Goal: Task Accomplishment & Management: Manage account settings

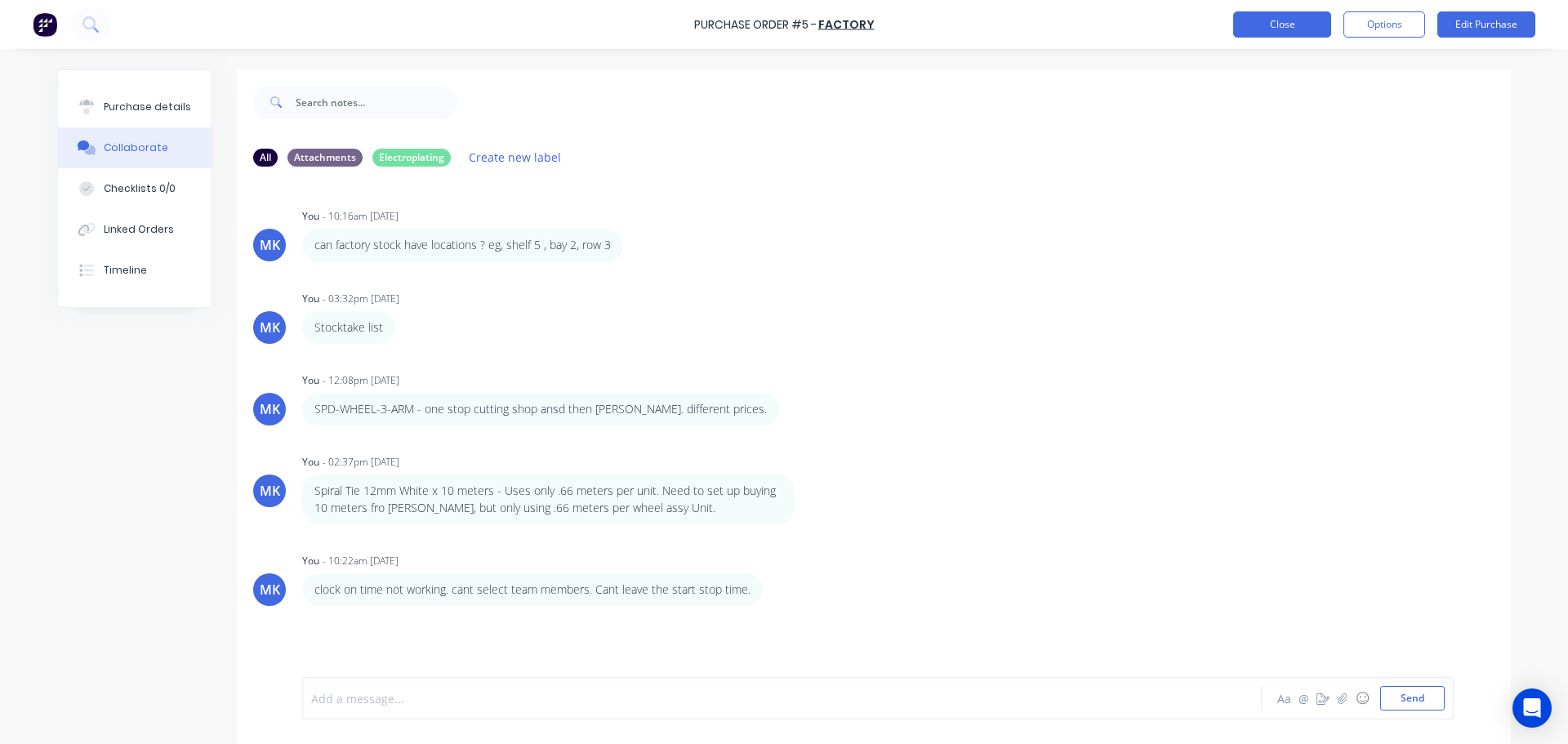
click at [1264, 29] on button "Close" at bounding box center [1282, 24] width 98 height 26
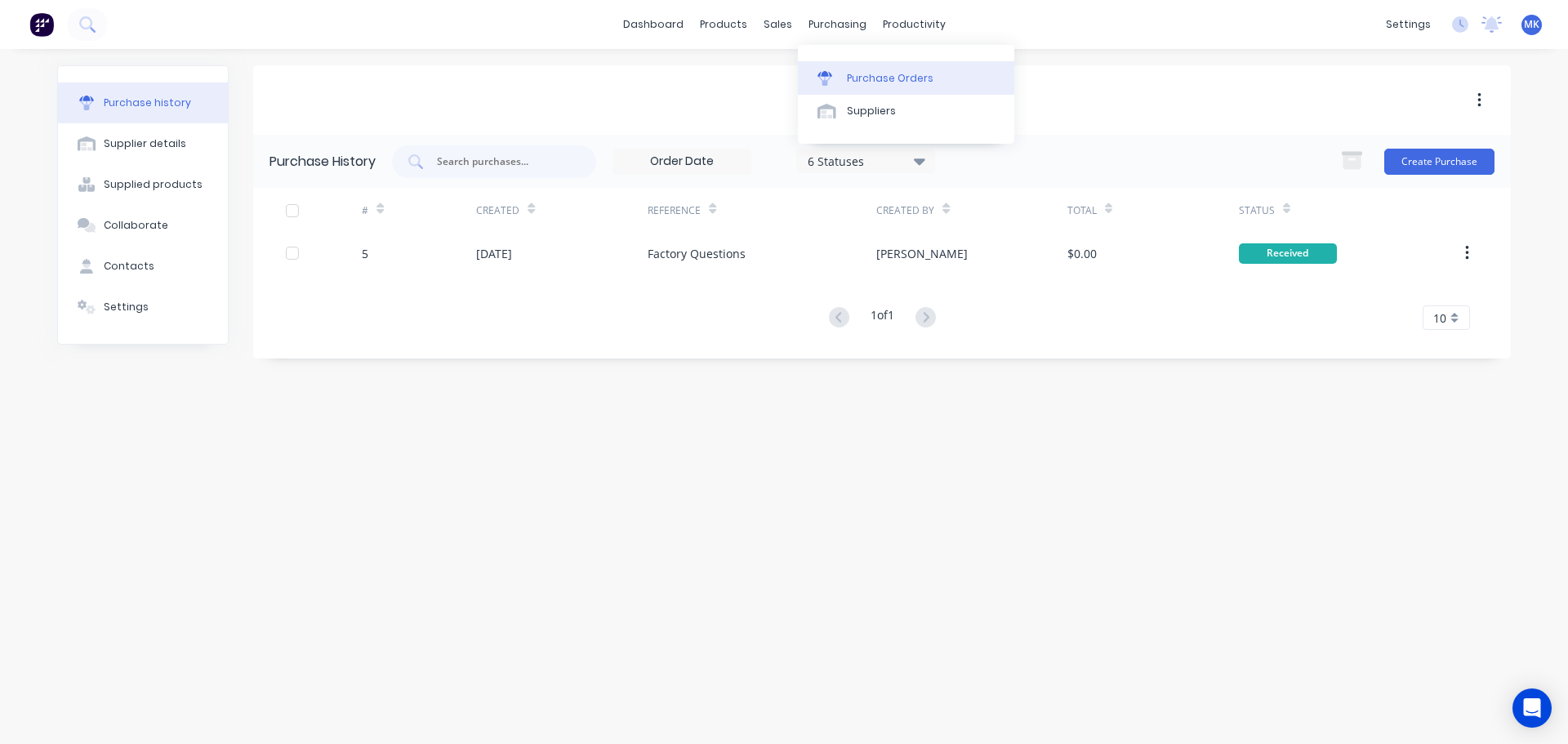
click at [861, 80] on div "Purchase Orders" at bounding box center [889, 79] width 87 height 14
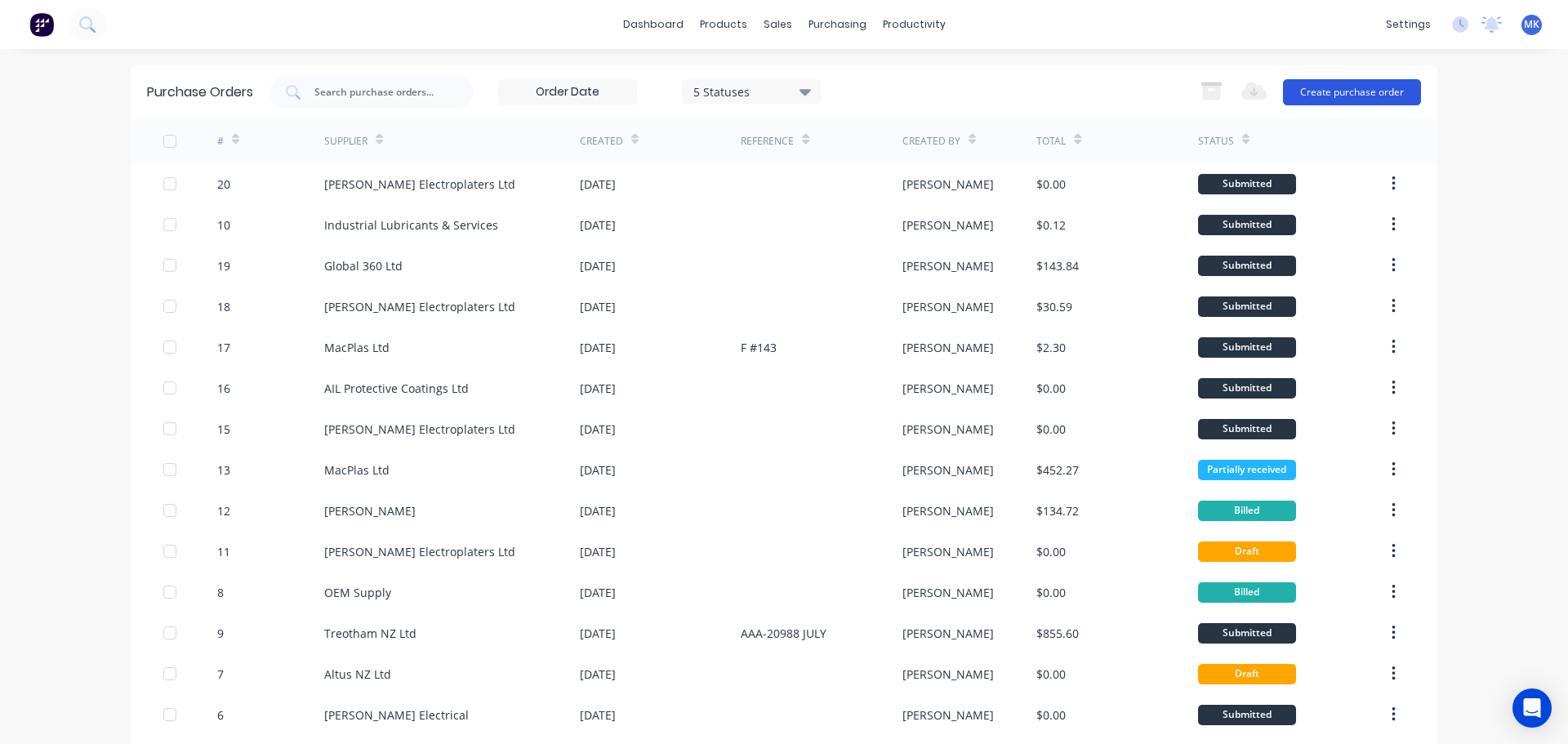
click at [1318, 90] on button "Create purchase order" at bounding box center [1352, 92] width 138 height 26
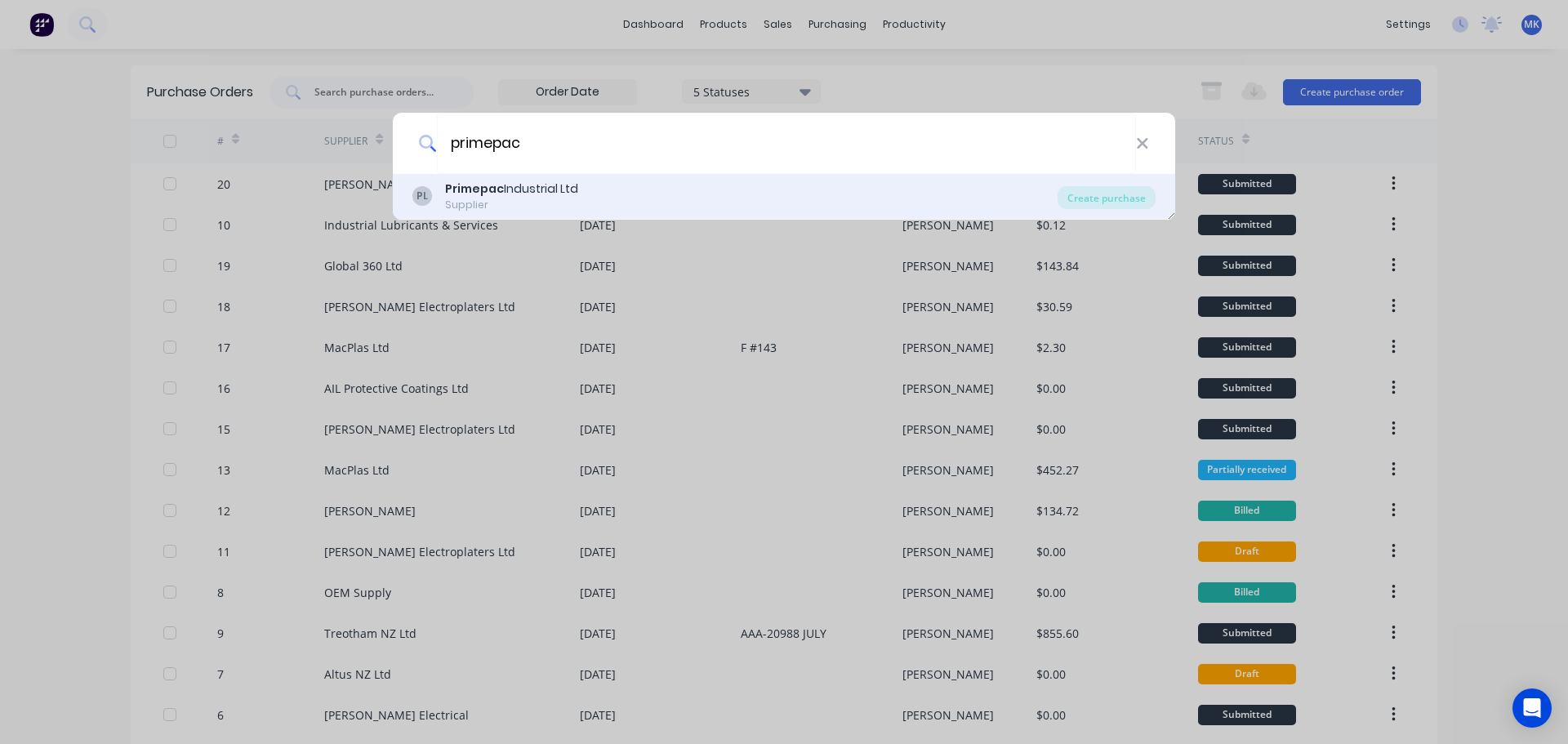
type input "primepac"
click at [497, 196] on b "Primepac" at bounding box center [474, 188] width 59 height 16
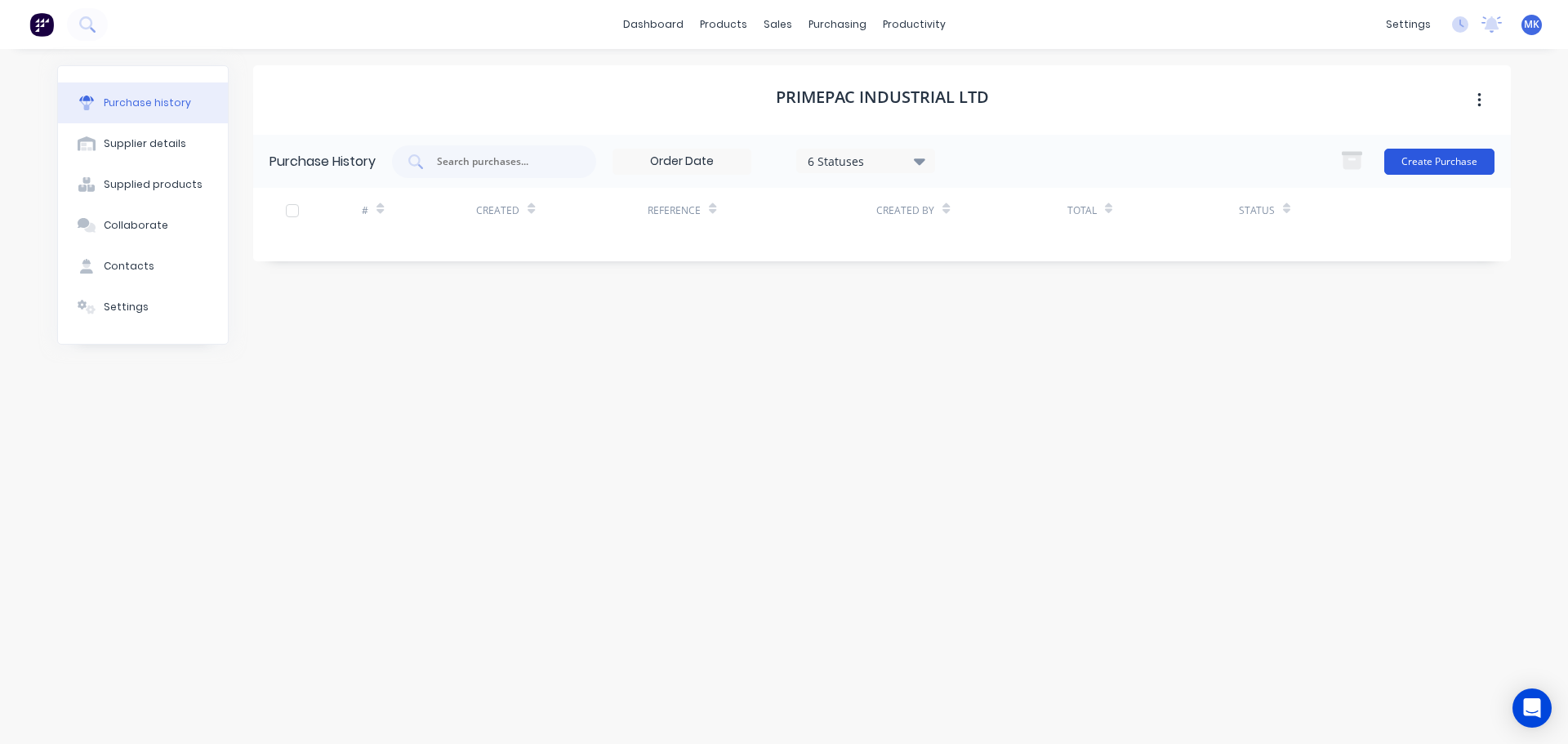
click at [1423, 159] on button "Create Purchase" at bounding box center [1439, 161] width 110 height 26
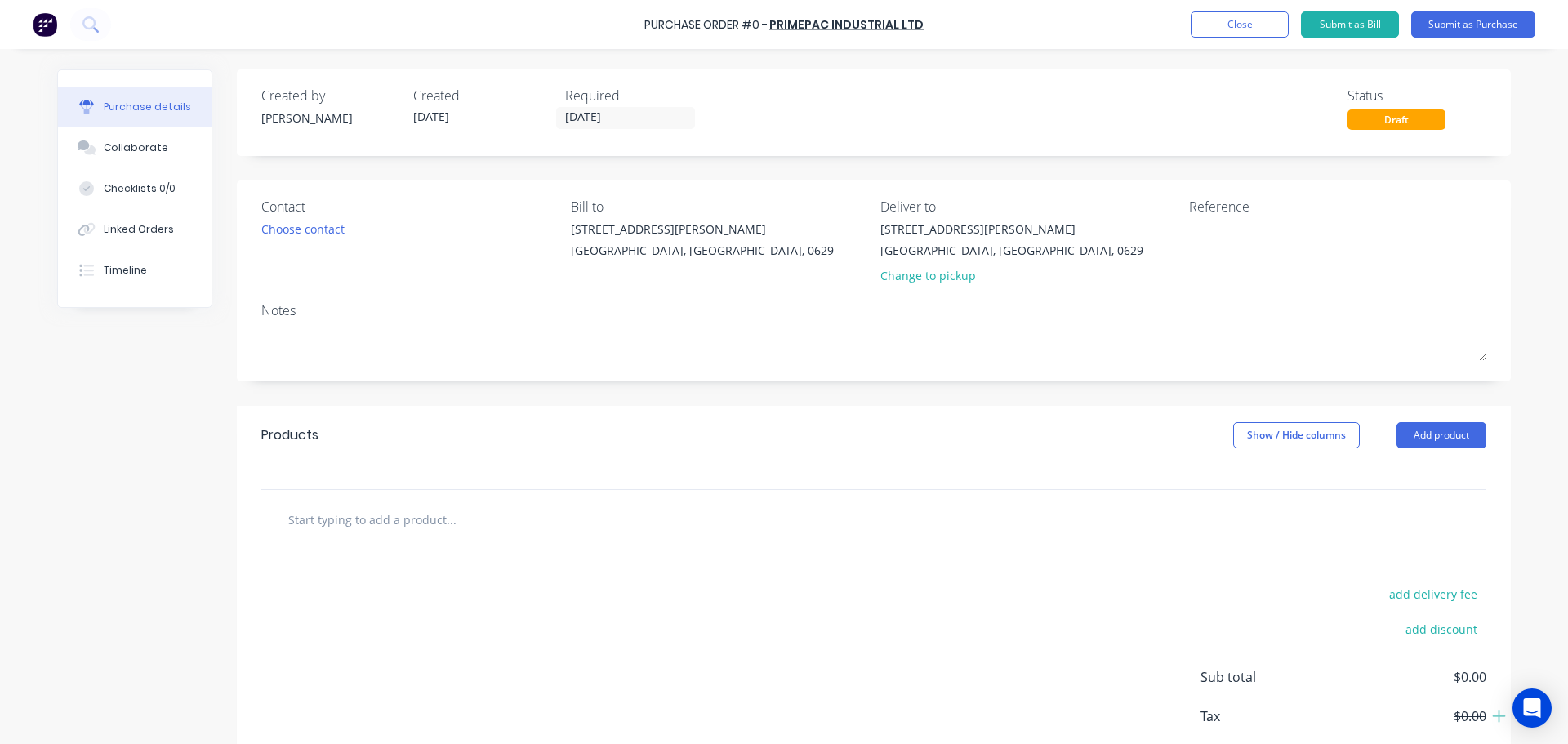
click at [407, 513] on input "text" at bounding box center [451, 519] width 327 height 33
paste input "Easywrap 500mm x 400m x 20mu"
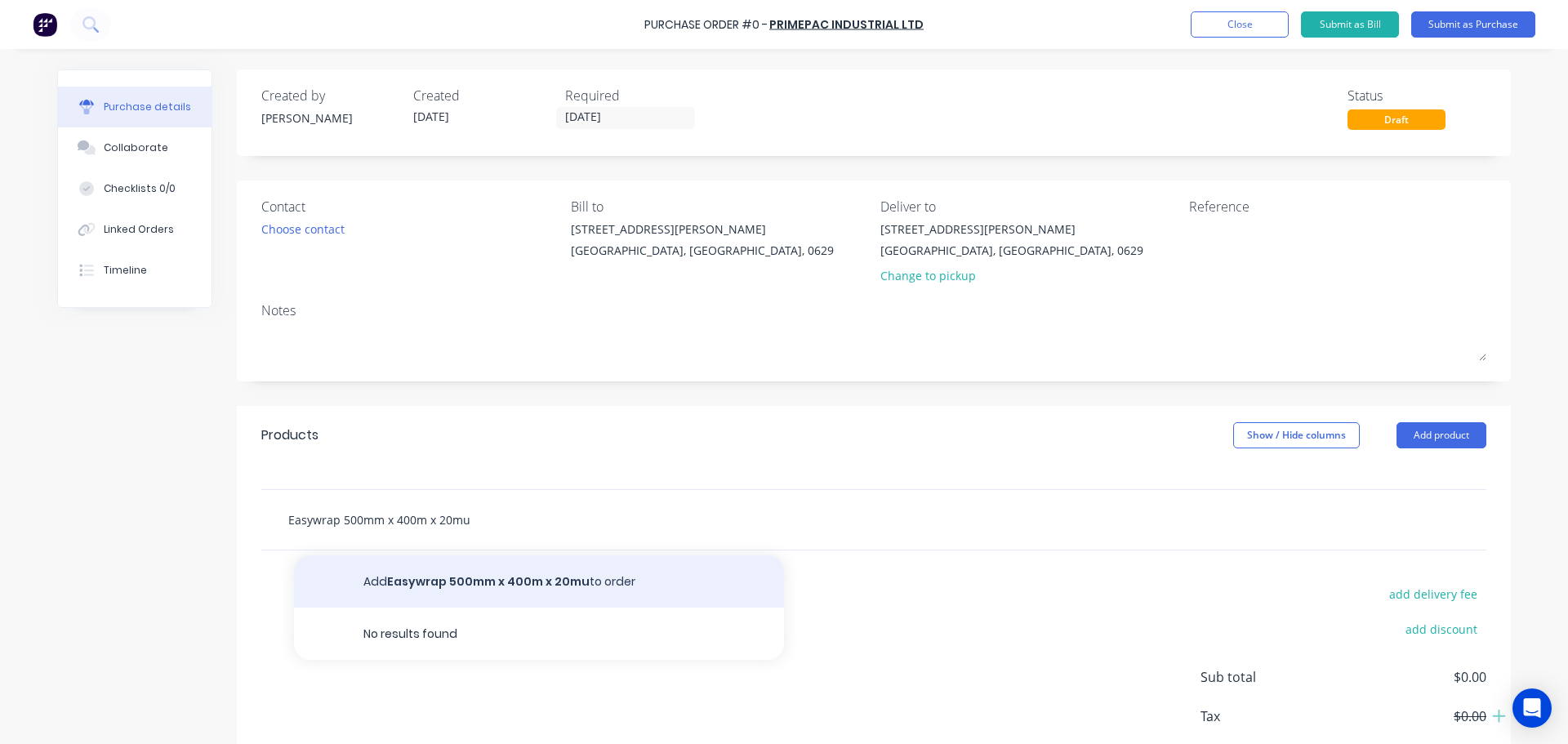
type input "Easywrap 500mm x 400m x 20mu"
click at [472, 581] on button "Add Easywrap 500mm x 400m x 20mu to order" at bounding box center [538, 581] width 490 height 53
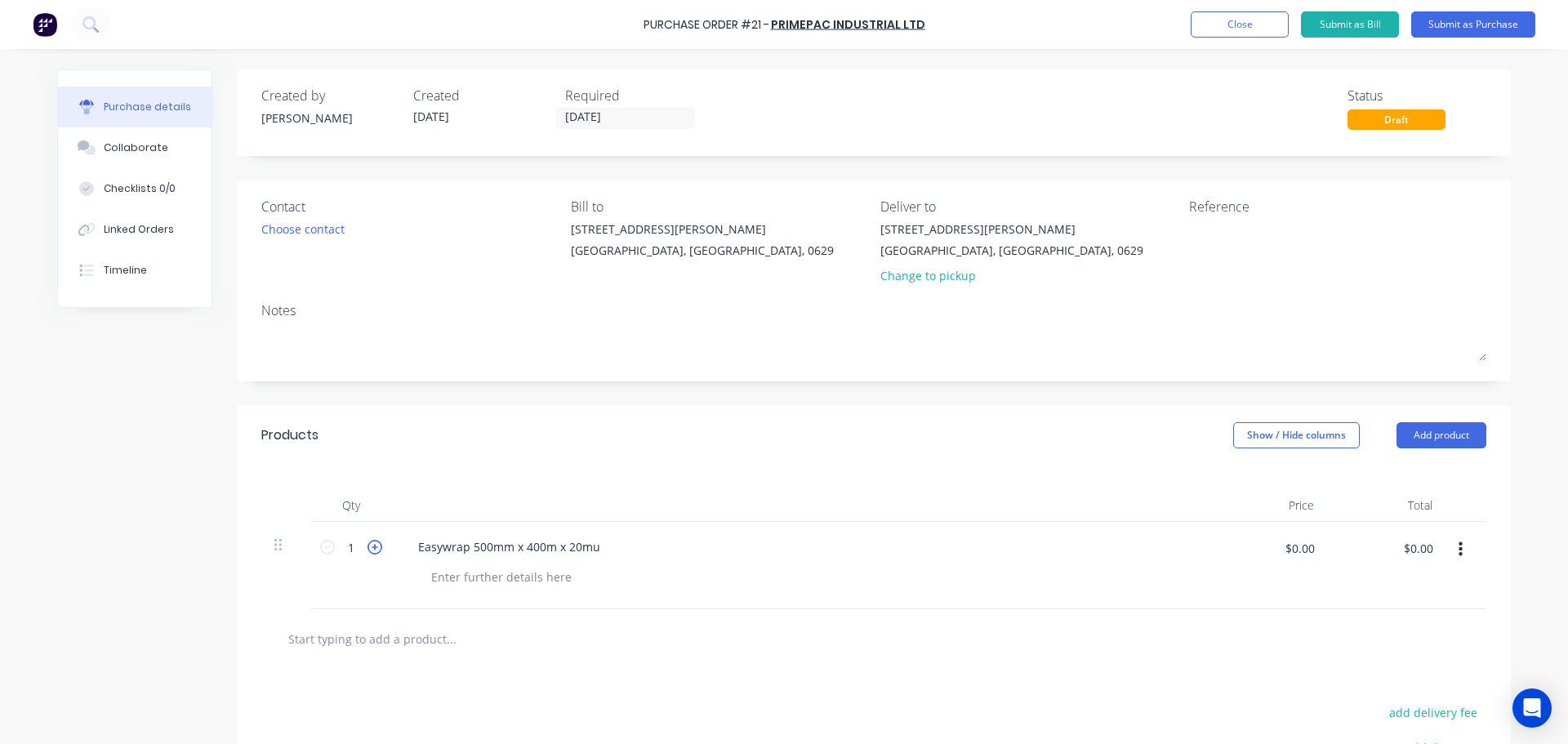
click at [375, 545] on icon at bounding box center [375, 548] width 14 height 14
click at [373, 545] on icon at bounding box center [375, 548] width 14 height 14
click at [371, 545] on icon at bounding box center [375, 548] width 14 height 14
type input "4"
click at [1305, 548] on input "$0.00" at bounding box center [1299, 548] width 49 height 26
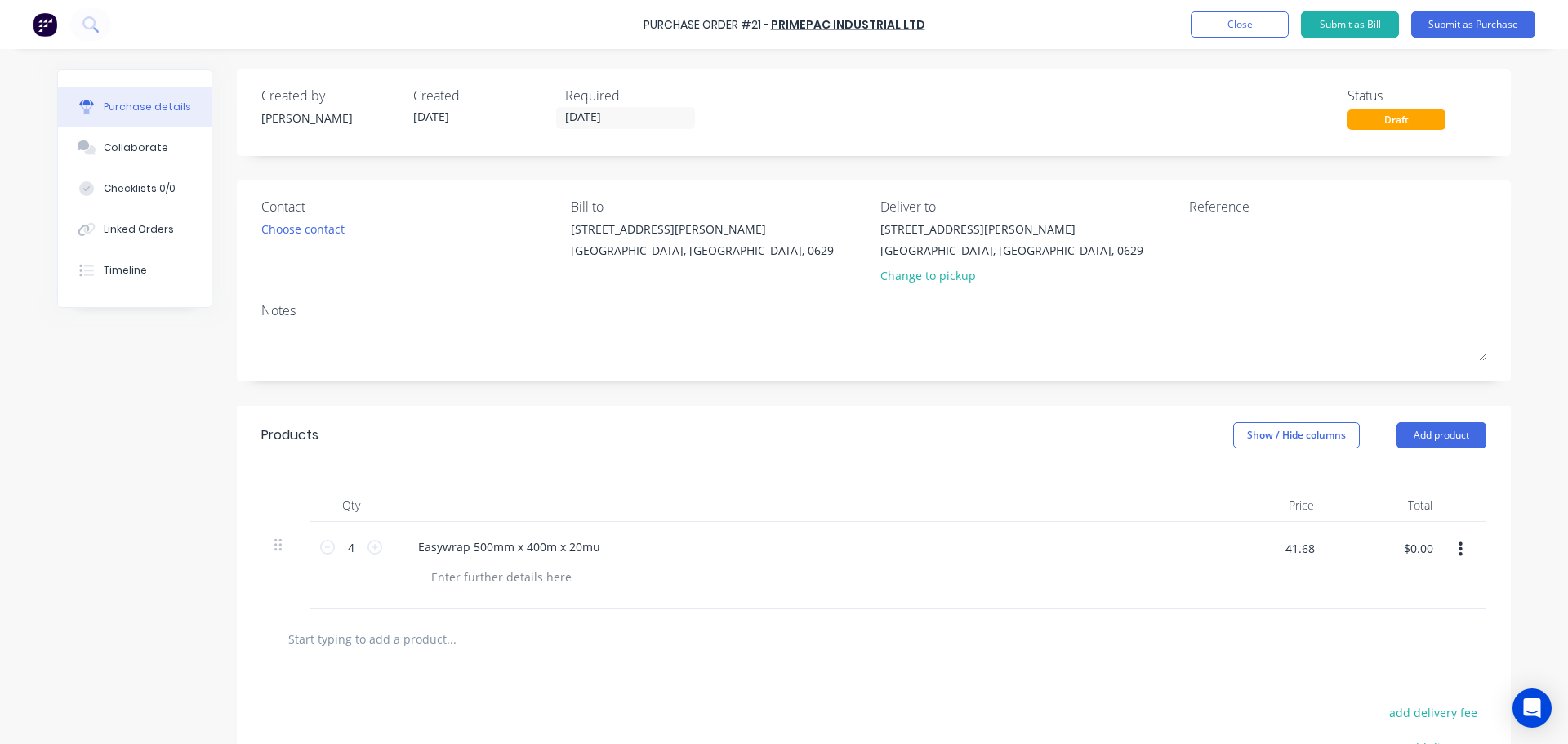
type input "$41.68"
type input "$166.72"
click at [1071, 635] on div at bounding box center [873, 639] width 1199 height 33
click at [1469, 27] on button "Submit as Purchase" at bounding box center [1472, 24] width 124 height 26
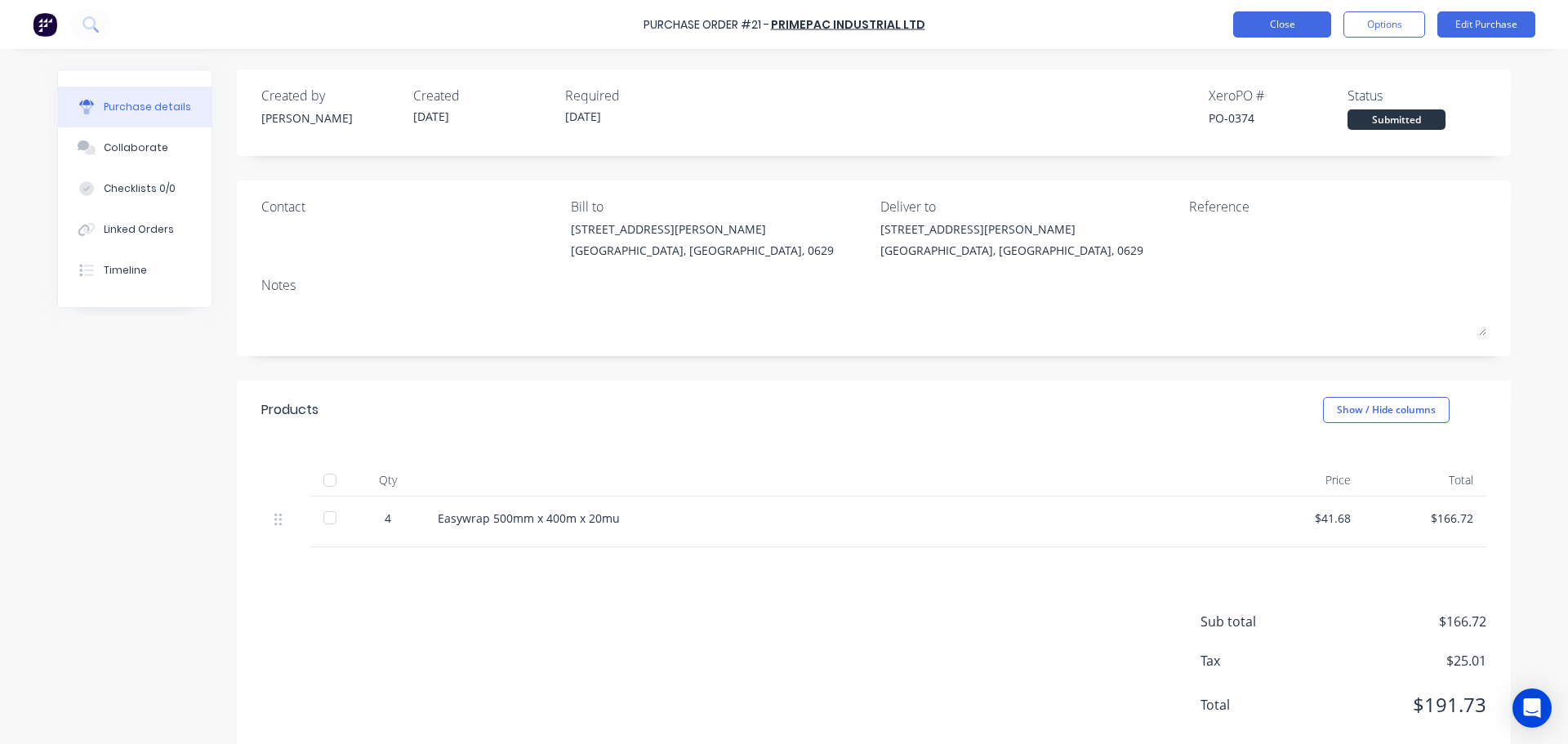
click at [1295, 29] on button "Close" at bounding box center [1282, 24] width 98 height 26
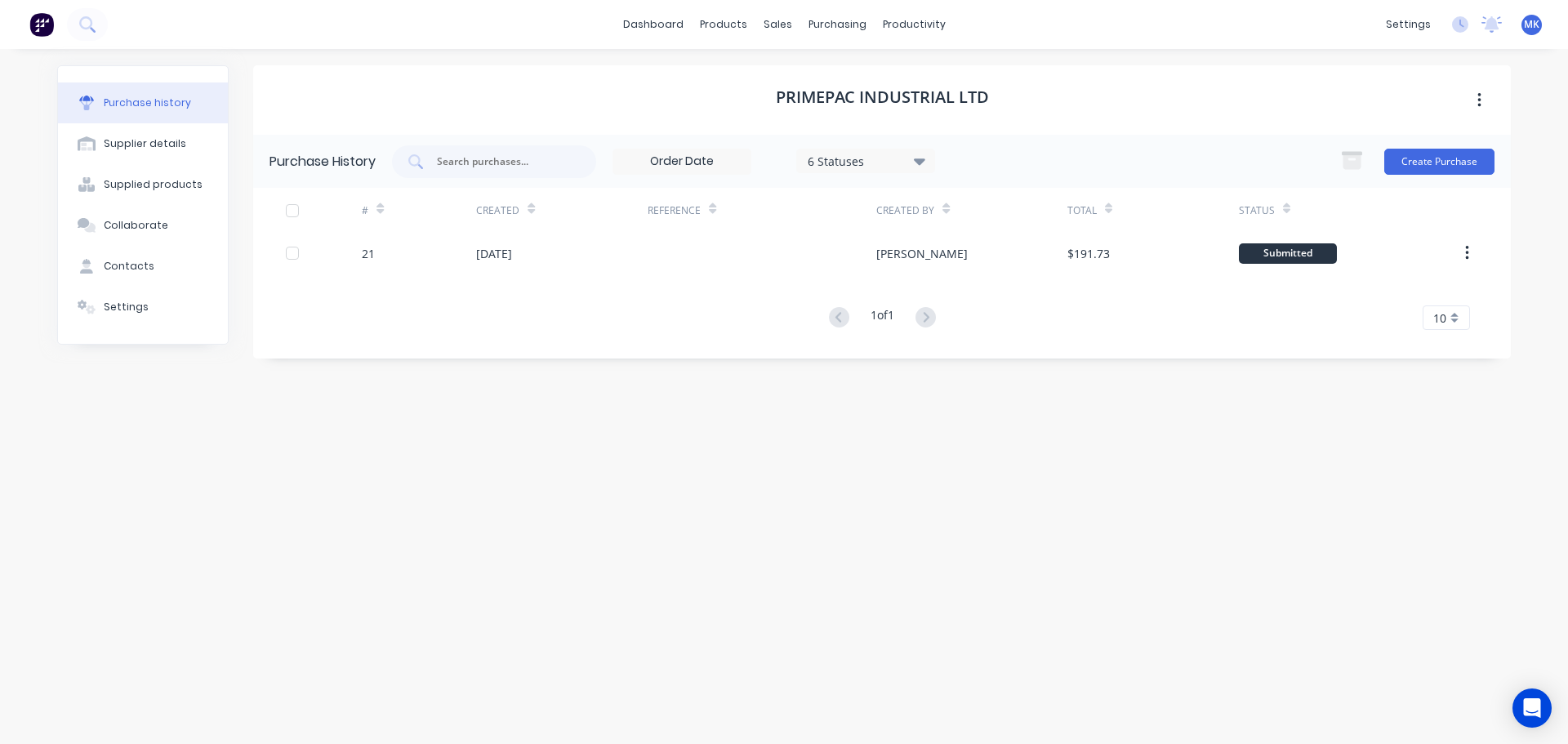
drag, startPoint x: 91, startPoint y: 28, endPoint x: 106, endPoint y: 33, distance: 15.8
click at [106, 33] on div at bounding box center [54, 24] width 108 height 33
click at [82, 30] on icon at bounding box center [87, 23] width 15 height 15
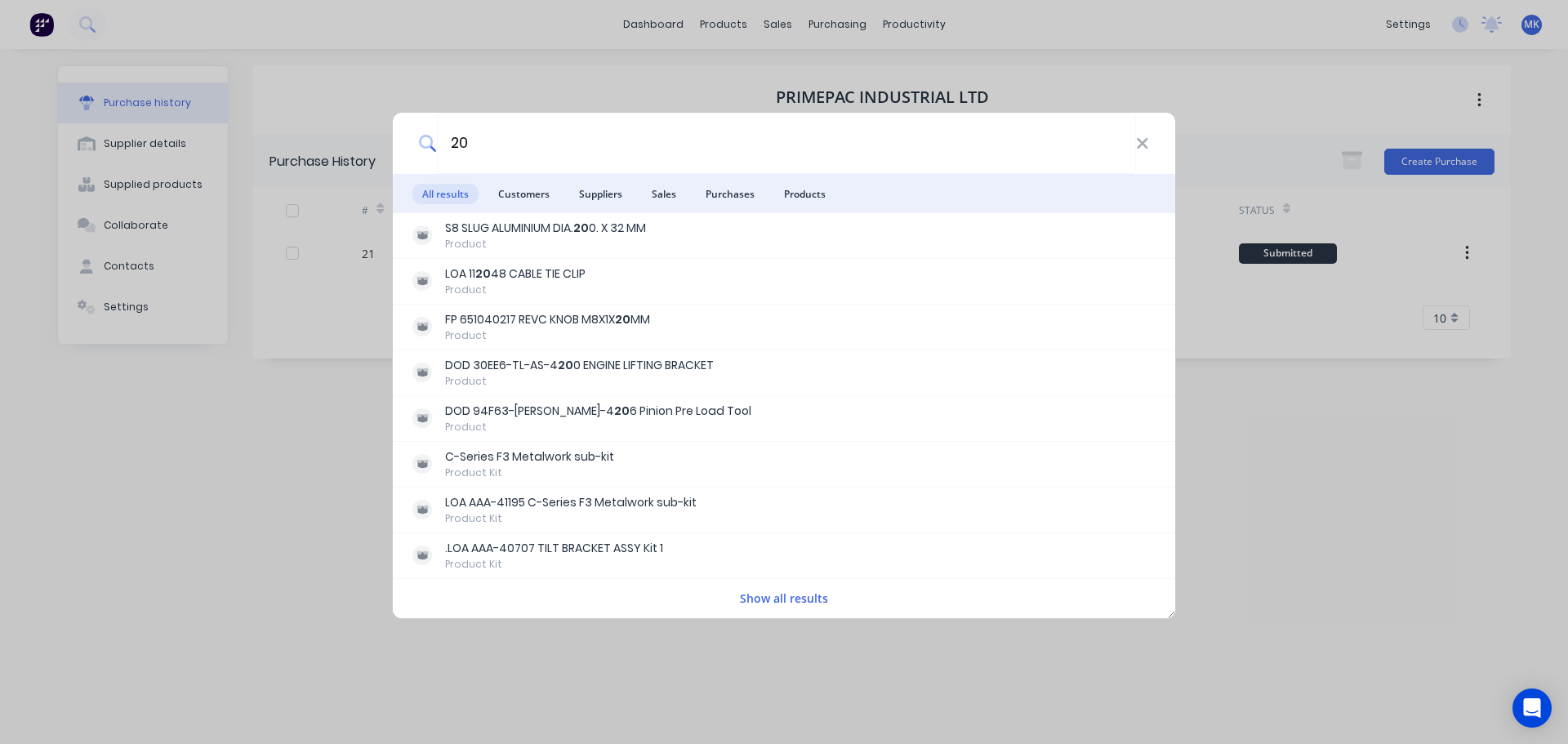
type input "20"
click at [786, 601] on button "Show all results" at bounding box center [784, 598] width 98 height 19
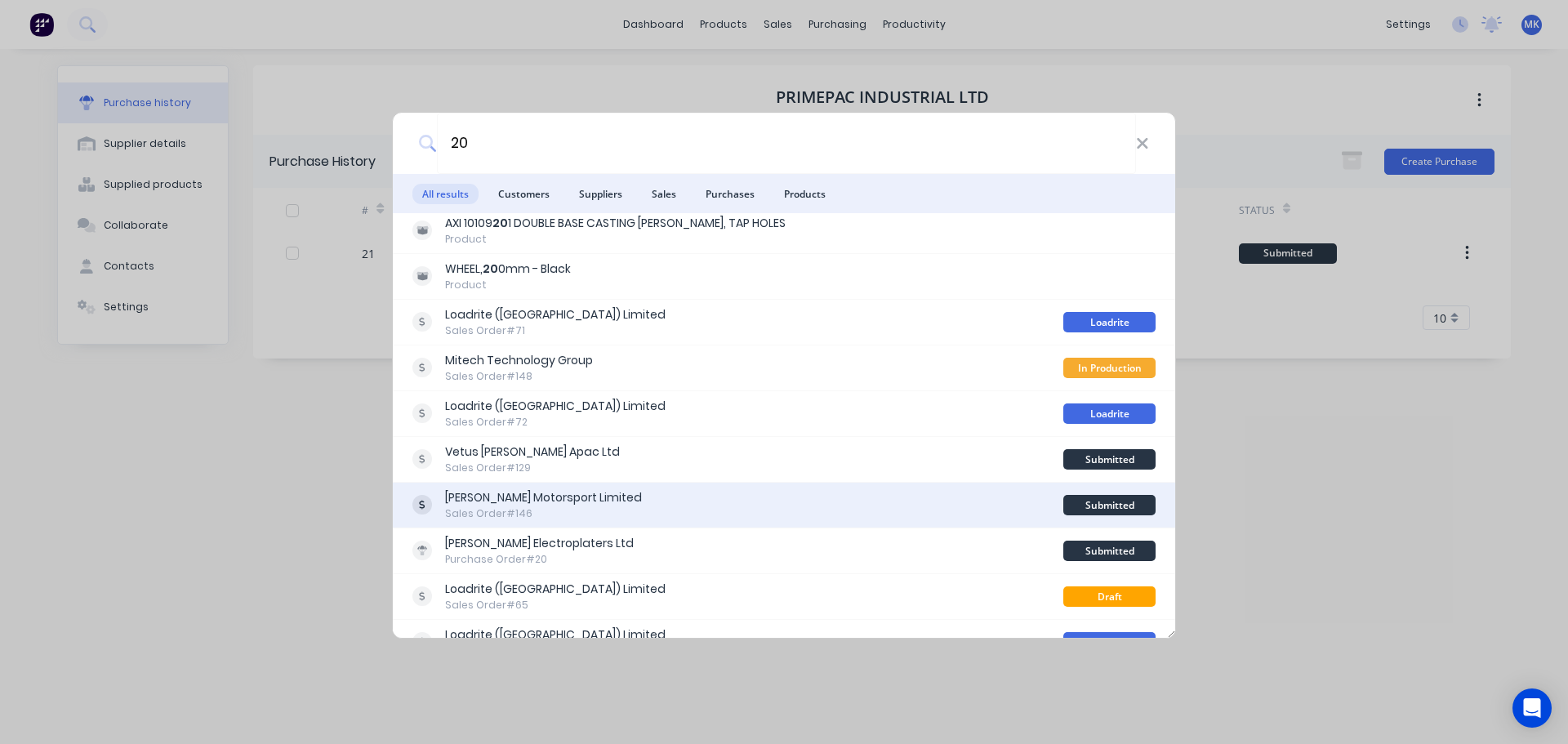
scroll to position [1552, 0]
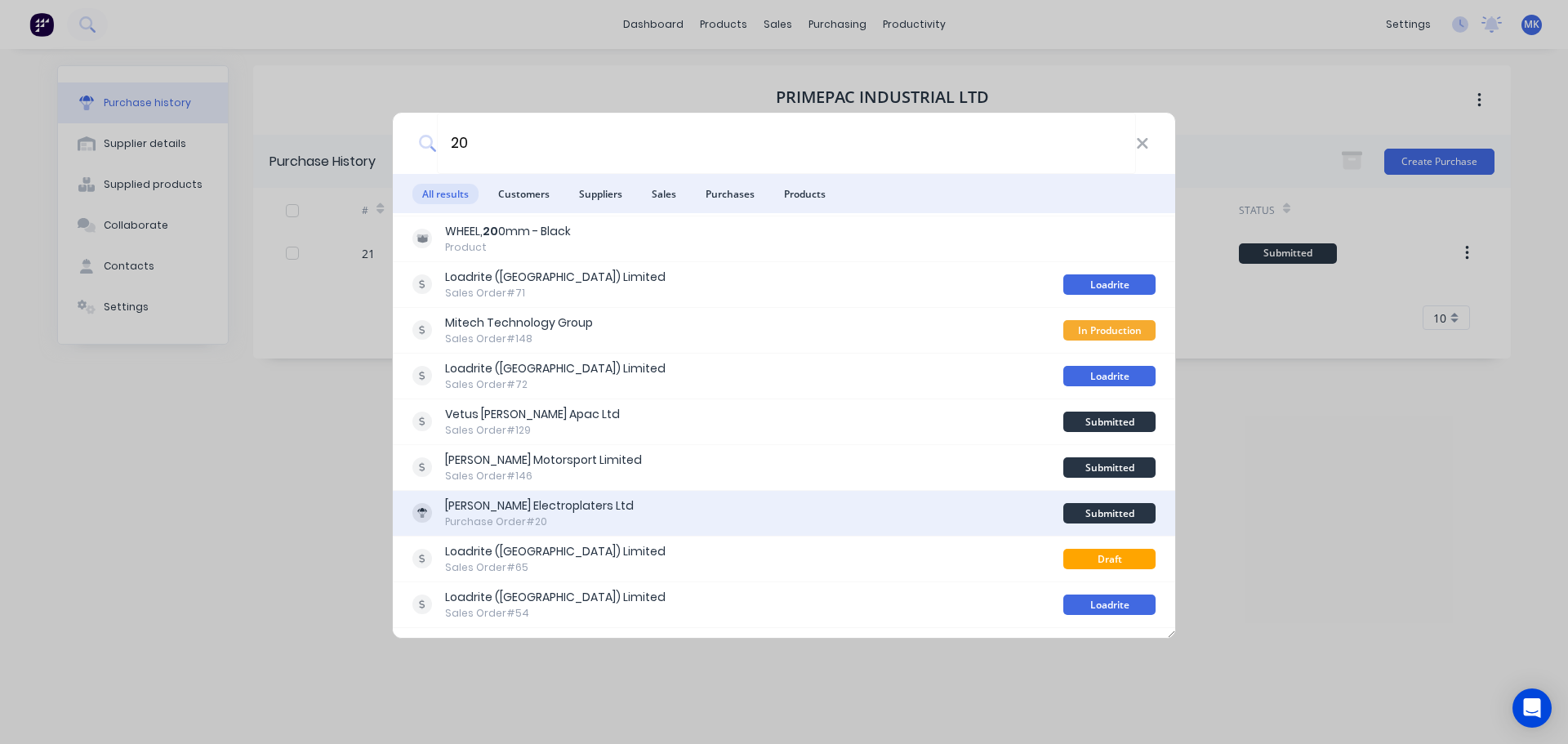
click at [495, 511] on div "[PERSON_NAME] Electroplaters Ltd" at bounding box center [538, 506] width 188 height 17
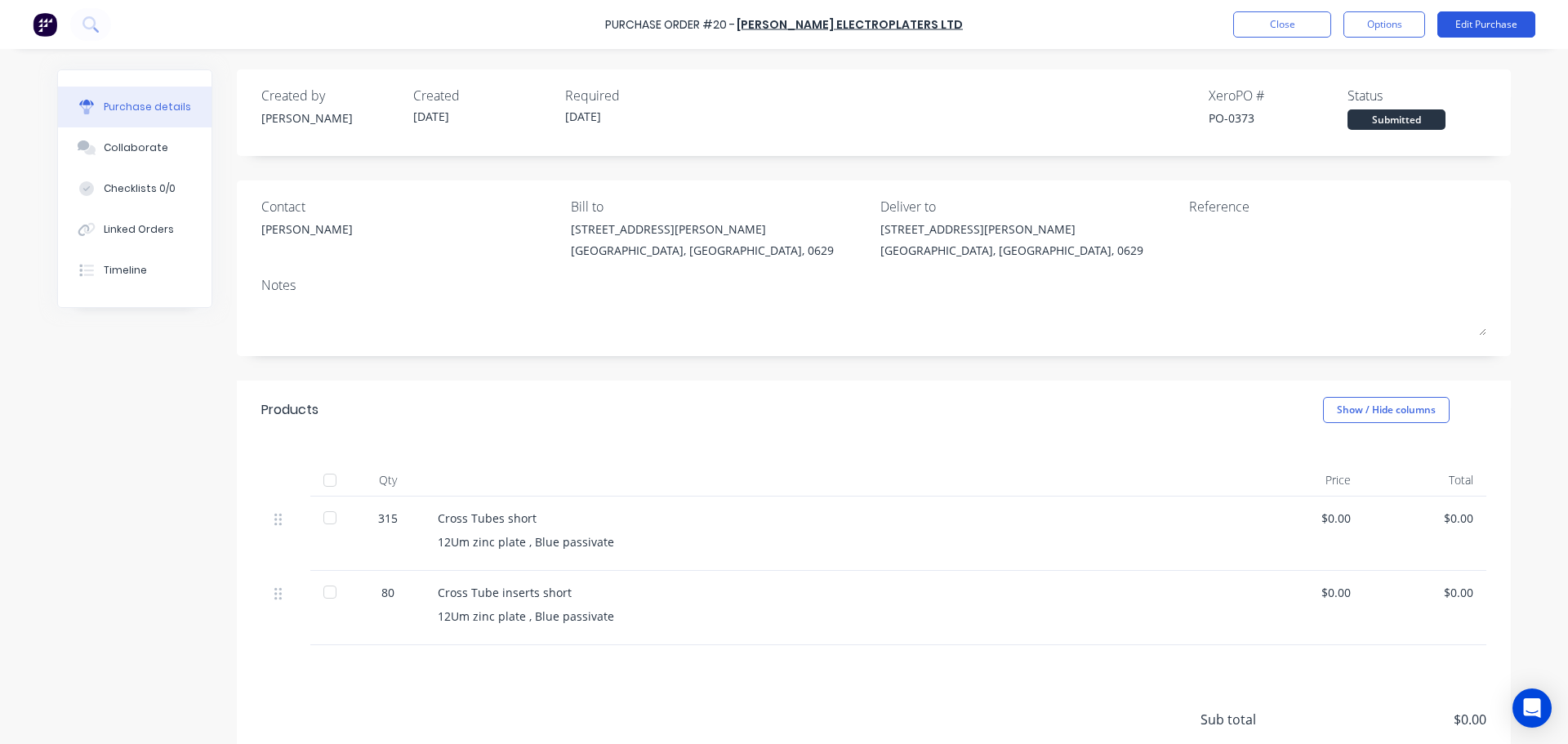
click at [1478, 21] on button "Edit Purchase" at bounding box center [1487, 24] width 98 height 26
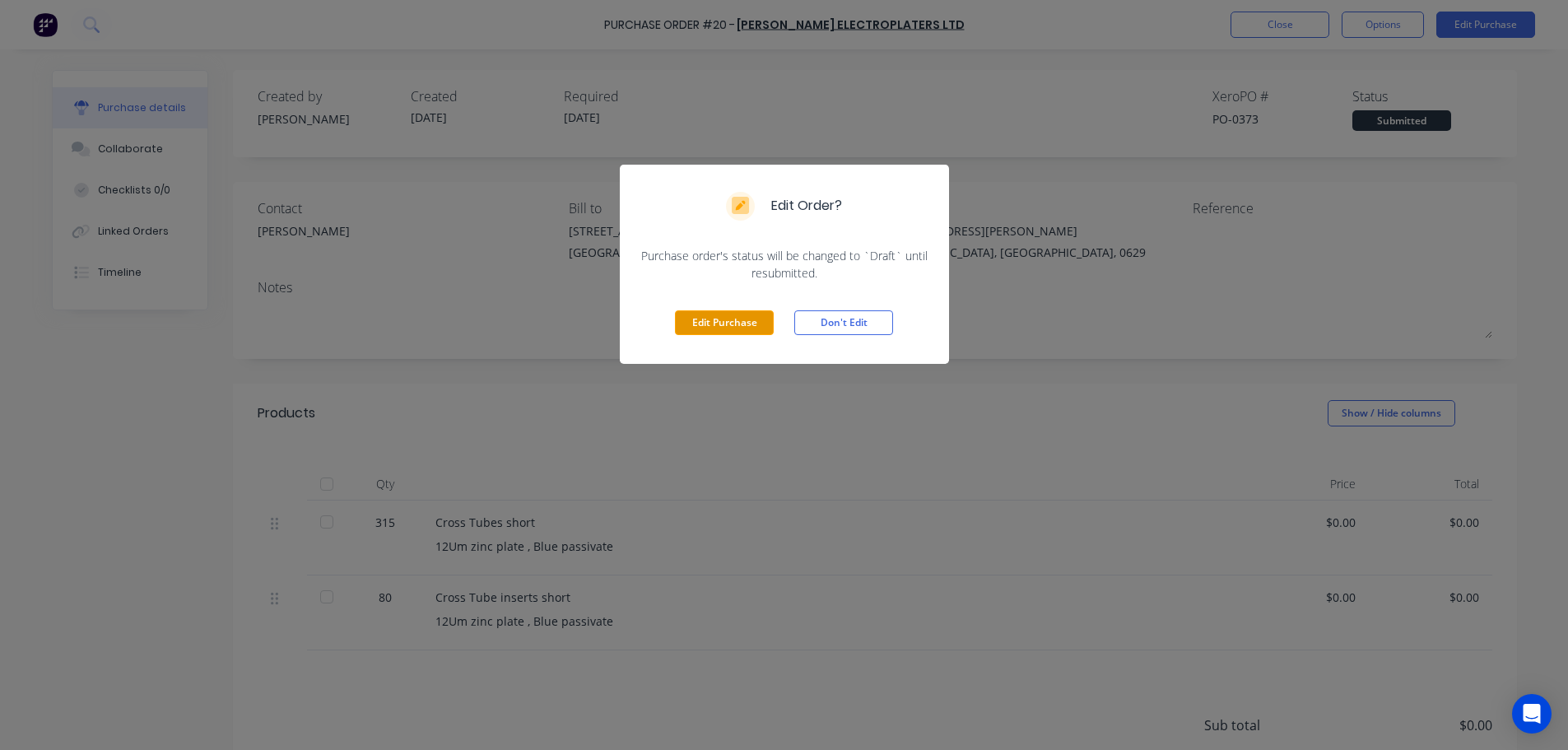
click at [745, 323] on button "Edit Purchase" at bounding box center [725, 322] width 99 height 24
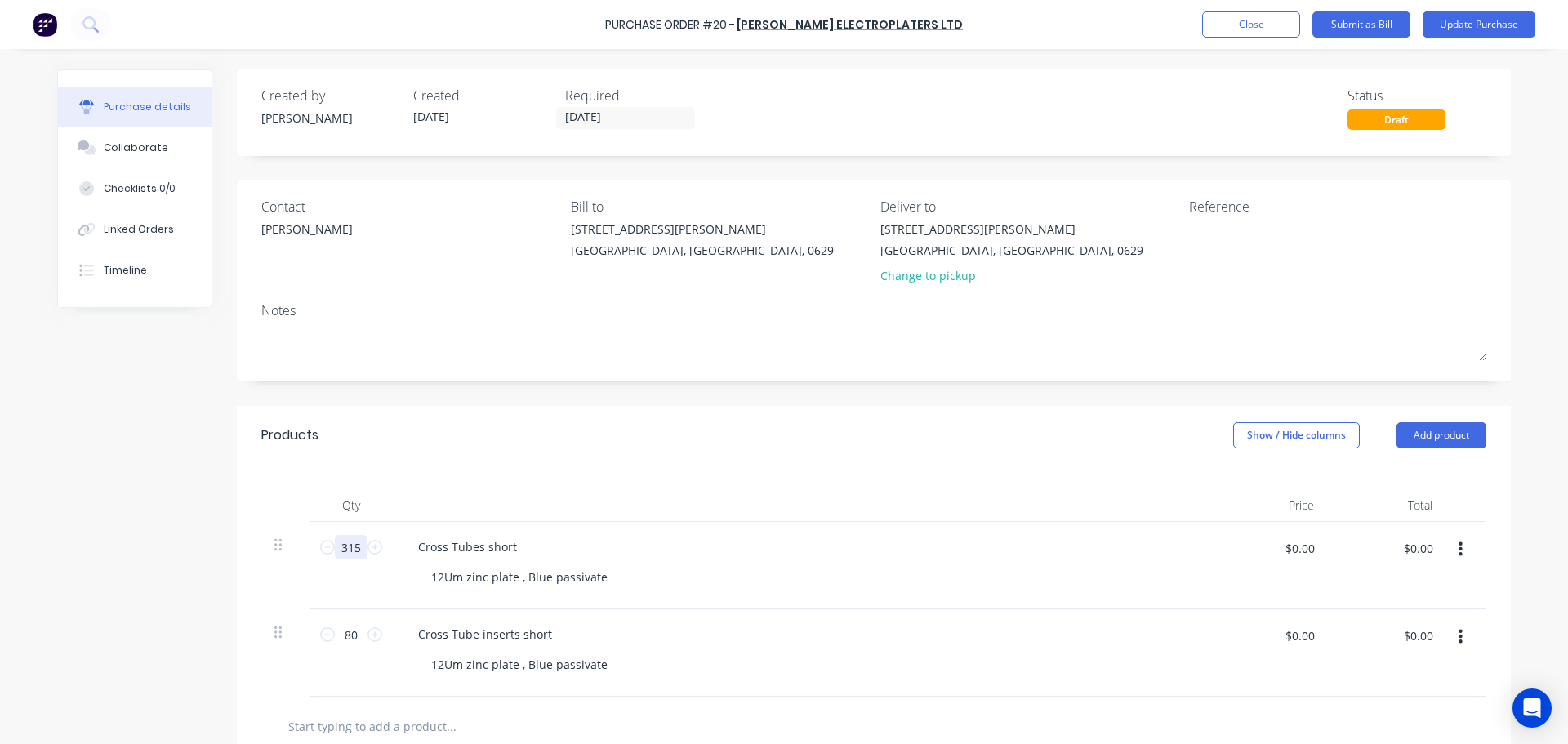
click at [338, 552] on input "315" at bounding box center [351, 547] width 33 height 24
type input "516"
click at [1472, 31] on button "Update Purchase" at bounding box center [1479, 24] width 113 height 26
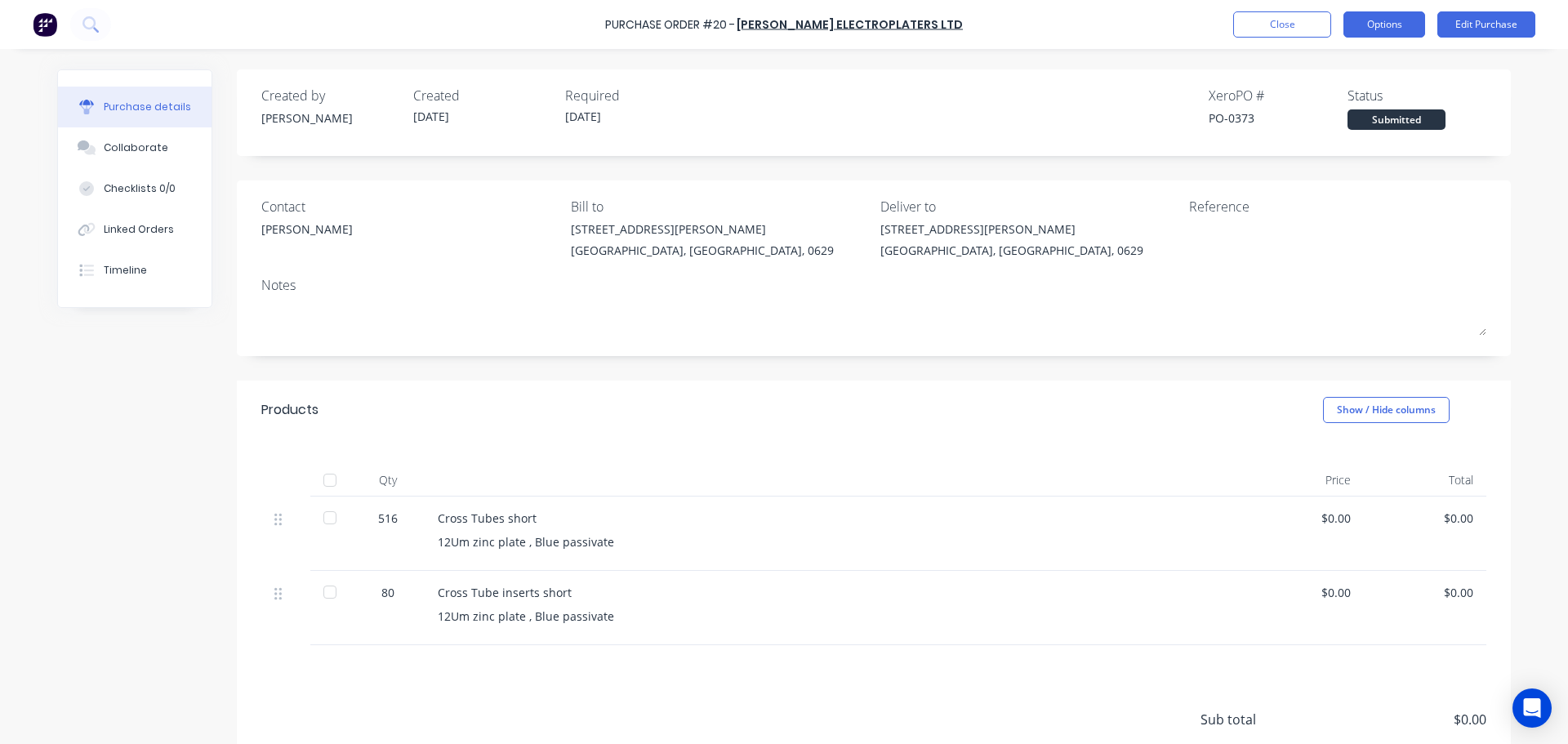
click at [1393, 33] on button "Options" at bounding box center [1383, 24] width 81 height 26
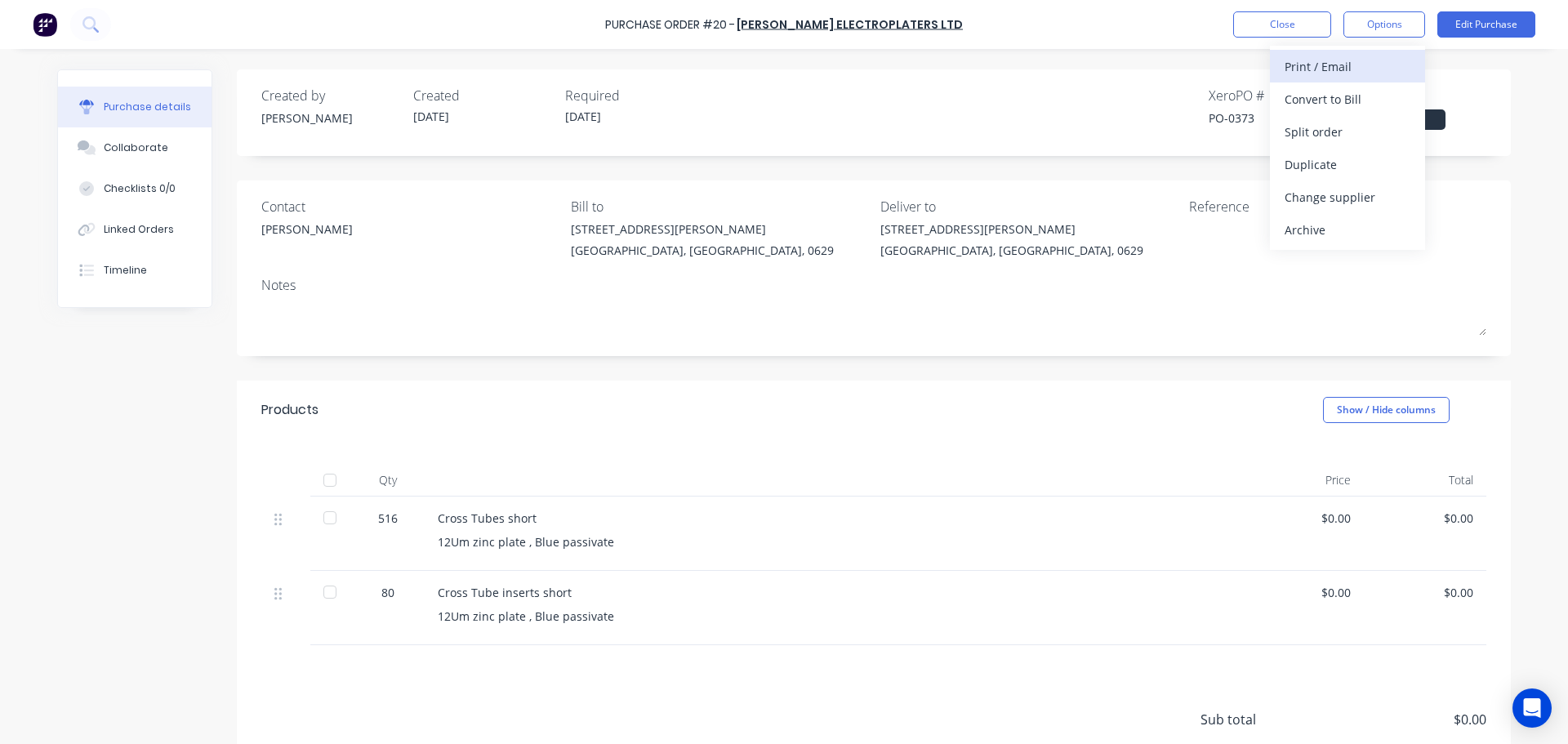
click at [1345, 64] on div "Print / Email" at bounding box center [1347, 66] width 126 height 24
click at [1335, 120] on div "Without pricing" at bounding box center [1347, 131] width 126 height 24
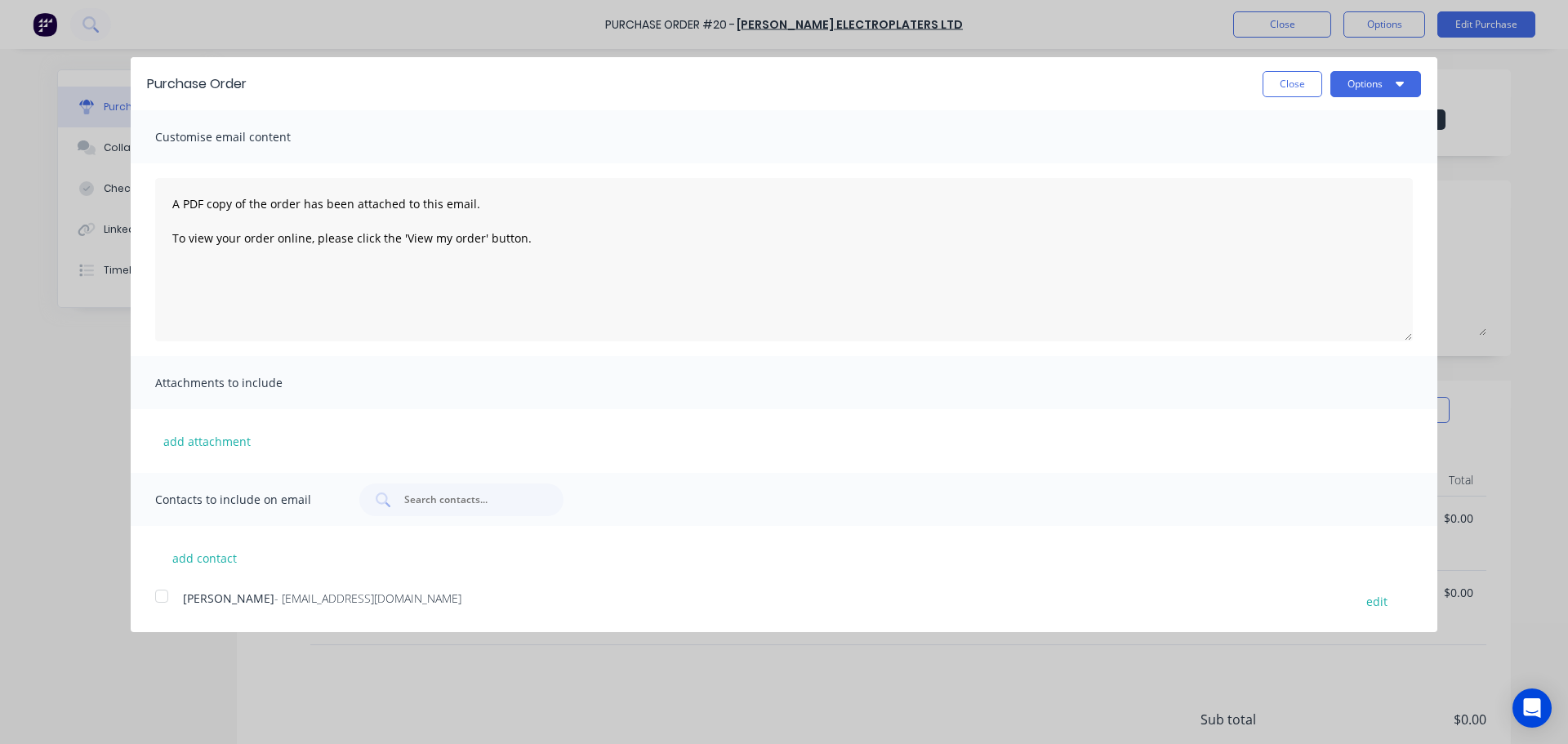
click at [167, 595] on div at bounding box center [162, 596] width 33 height 33
click at [1371, 84] on button "Options" at bounding box center [1376, 84] width 91 height 26
click at [1335, 128] on div "Print" at bounding box center [1343, 125] width 126 height 24
click at [1291, 82] on button "Close" at bounding box center [1292, 84] width 60 height 26
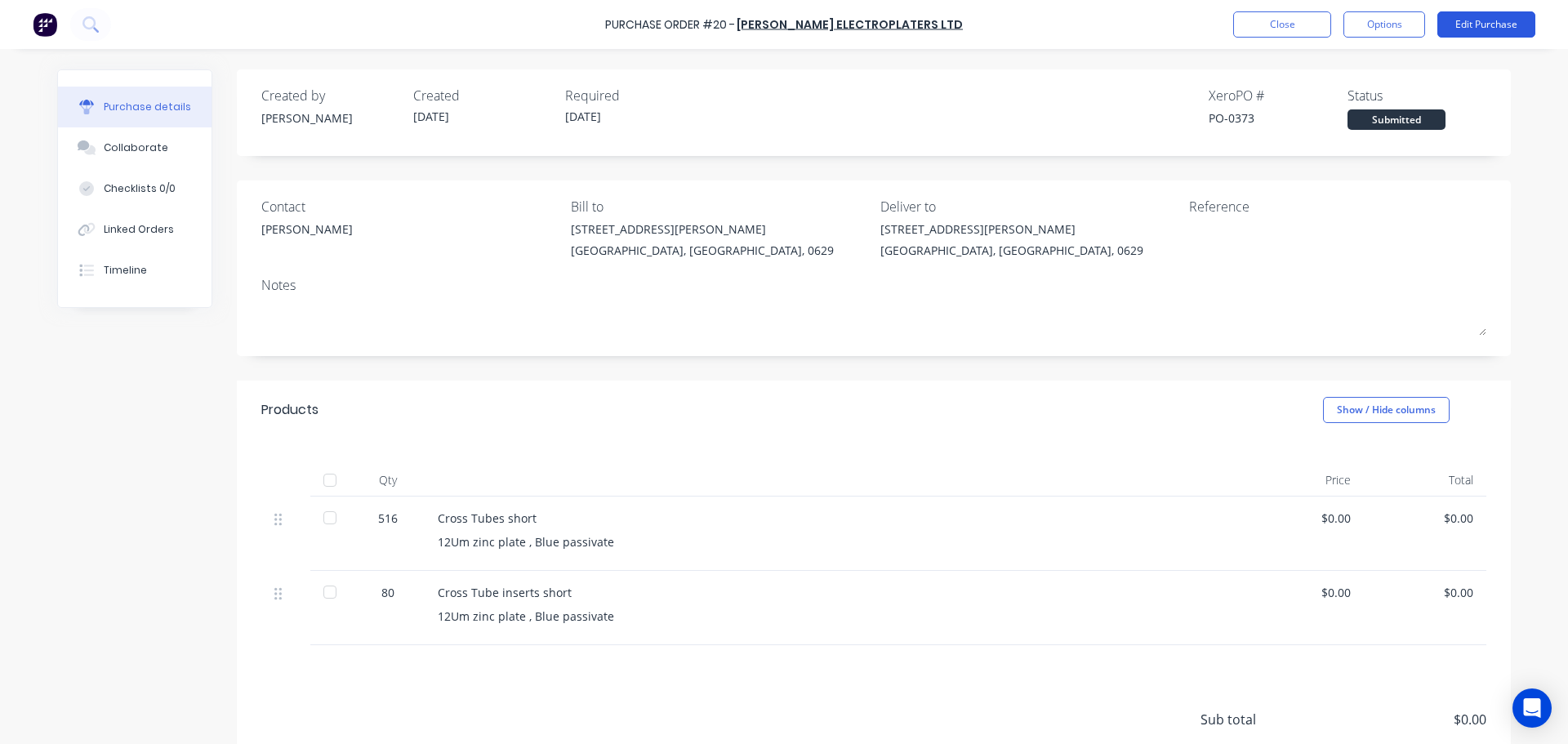
click at [1500, 32] on button "Edit Purchase" at bounding box center [1487, 24] width 98 height 26
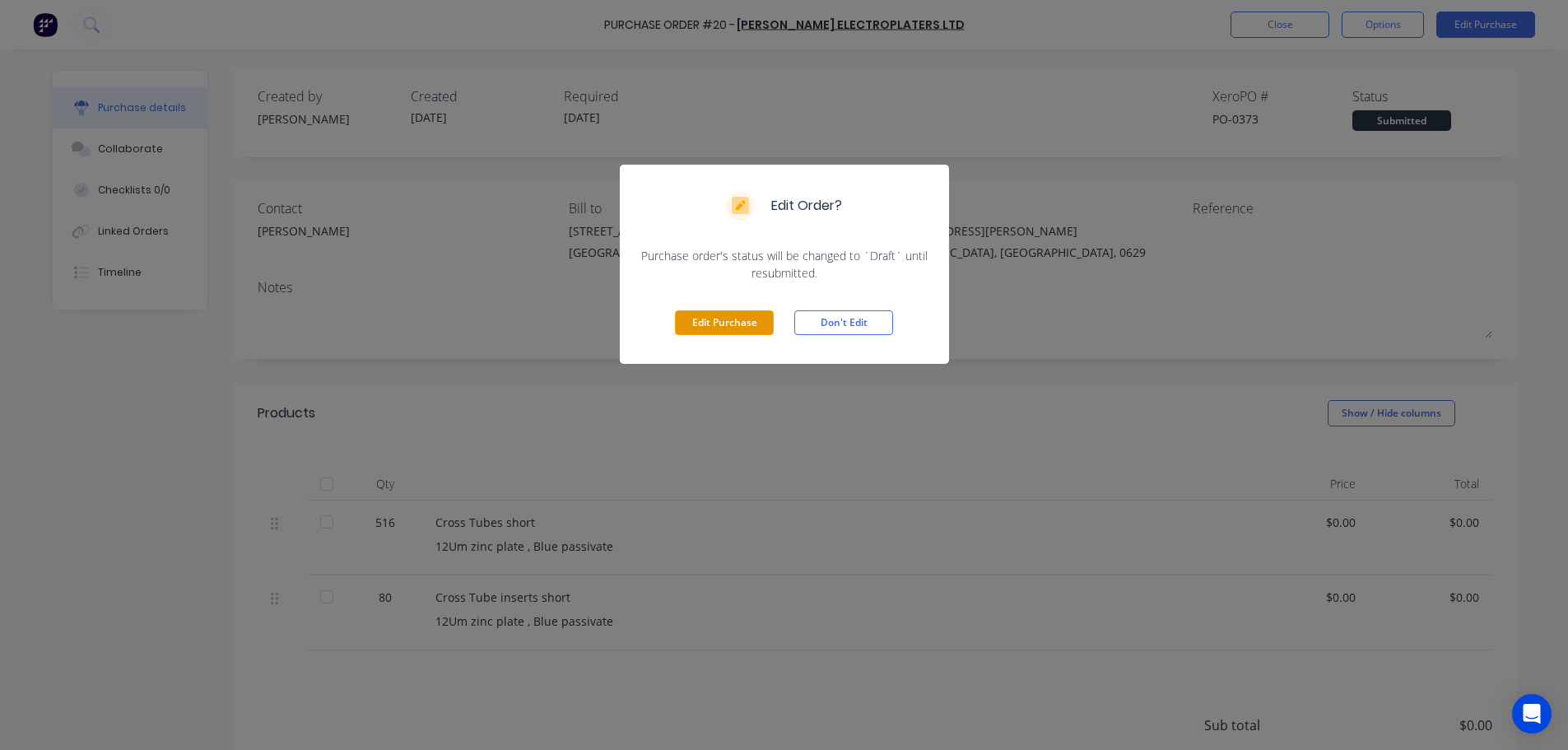
click at [740, 319] on button "Edit Purchase" at bounding box center [725, 322] width 99 height 24
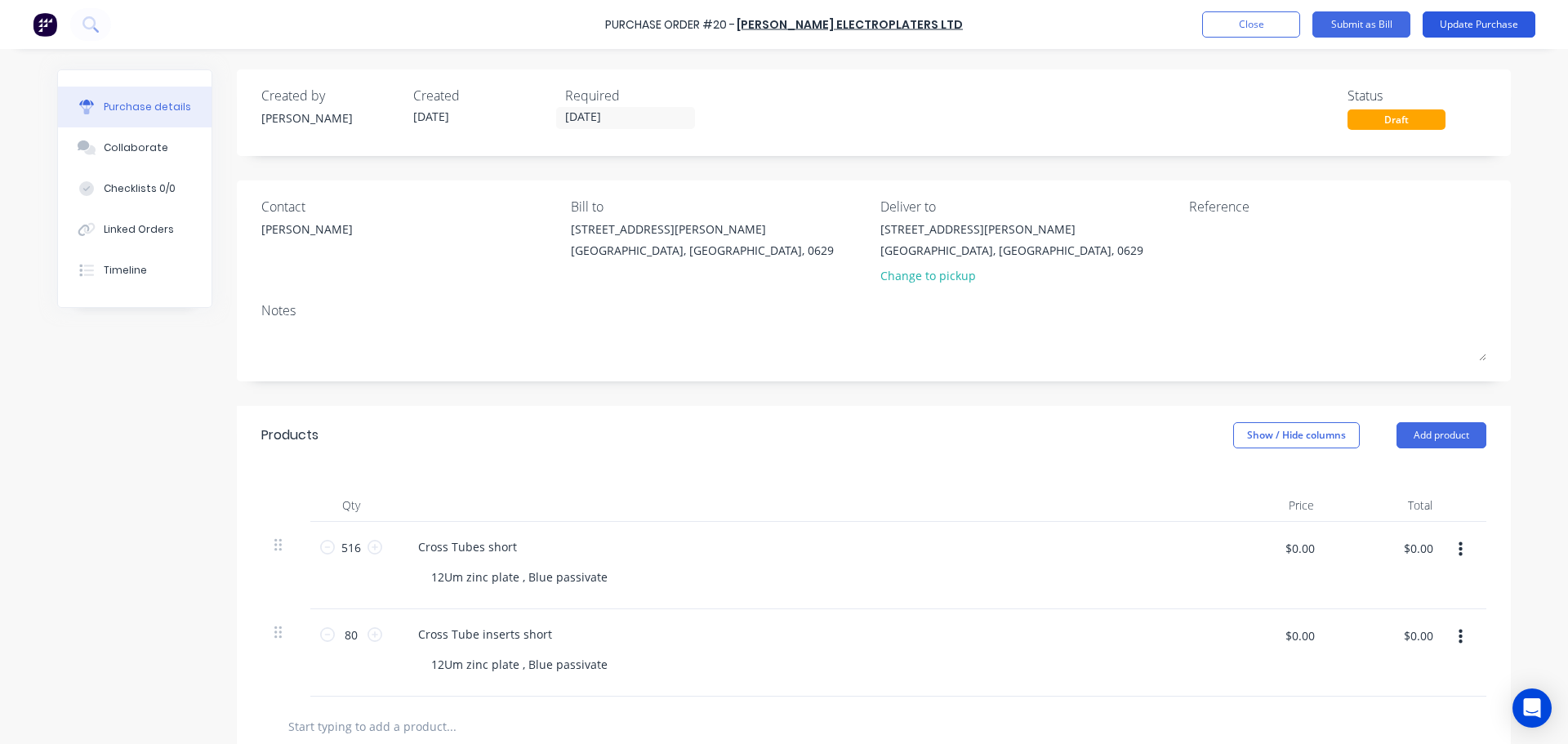
click at [1466, 21] on button "Update Purchase" at bounding box center [1479, 24] width 113 height 26
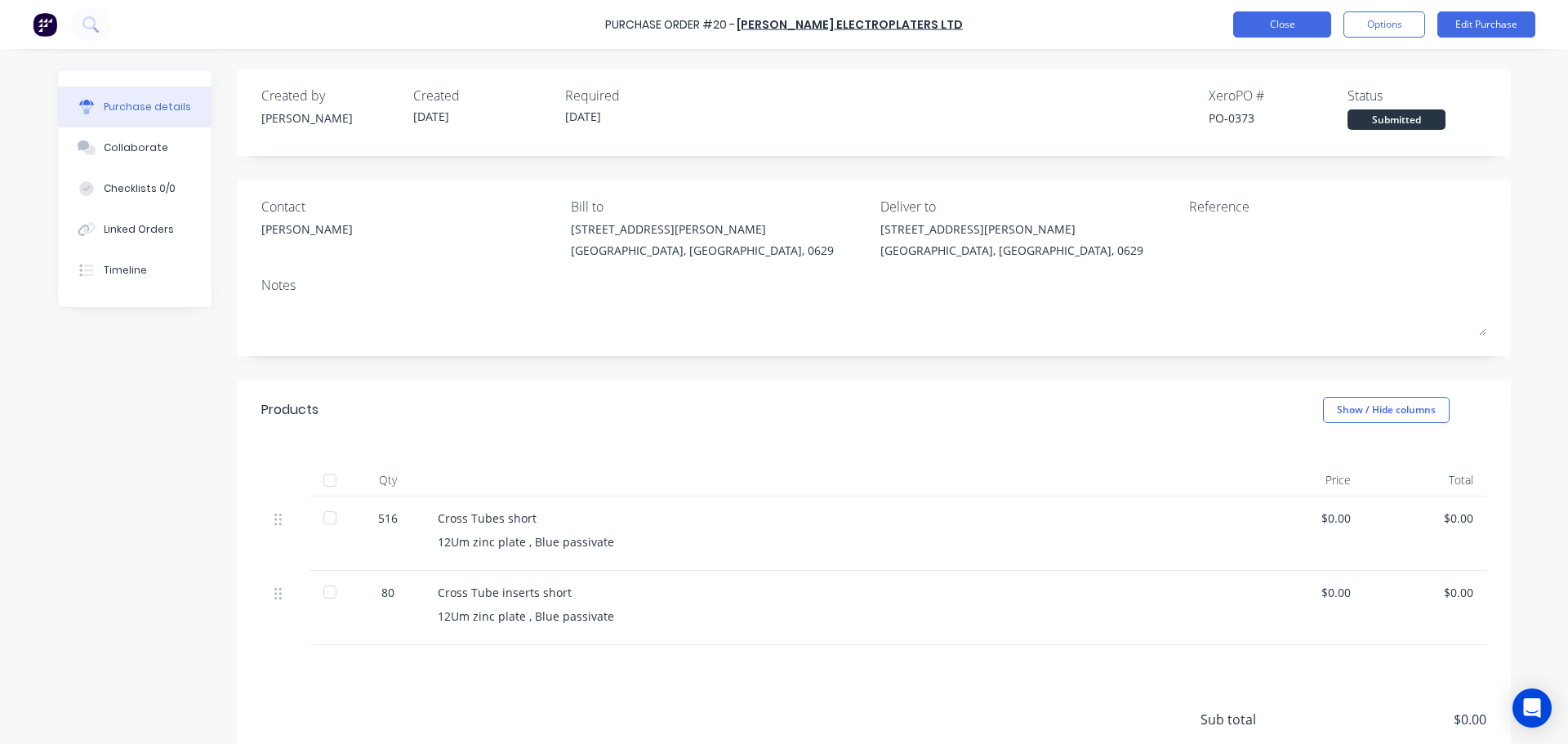
click at [1301, 23] on button "Close" at bounding box center [1282, 24] width 98 height 26
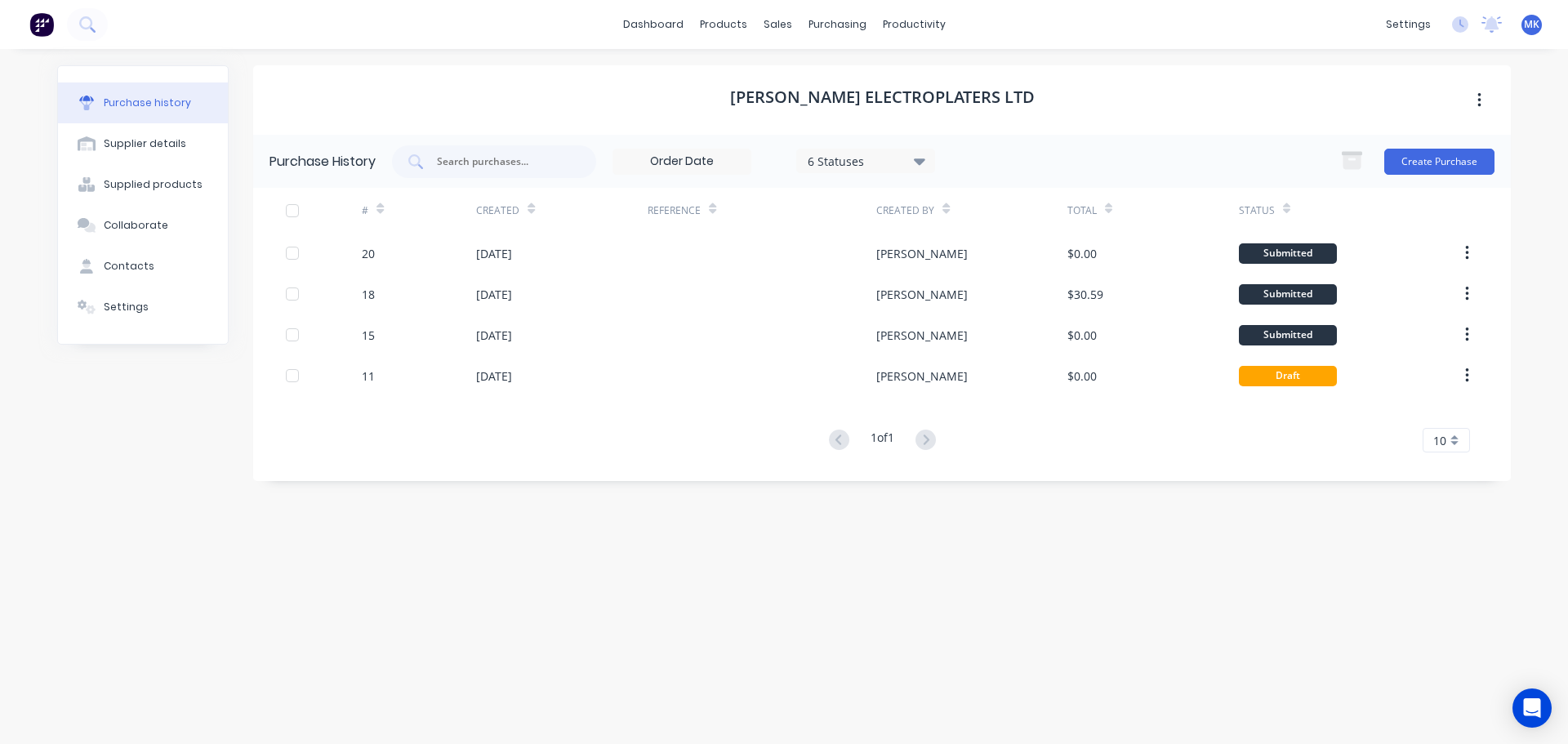
click at [164, 107] on div "Purchase history" at bounding box center [147, 103] width 88 height 14
click at [878, 79] on div "Purchase Orders" at bounding box center [889, 79] width 87 height 14
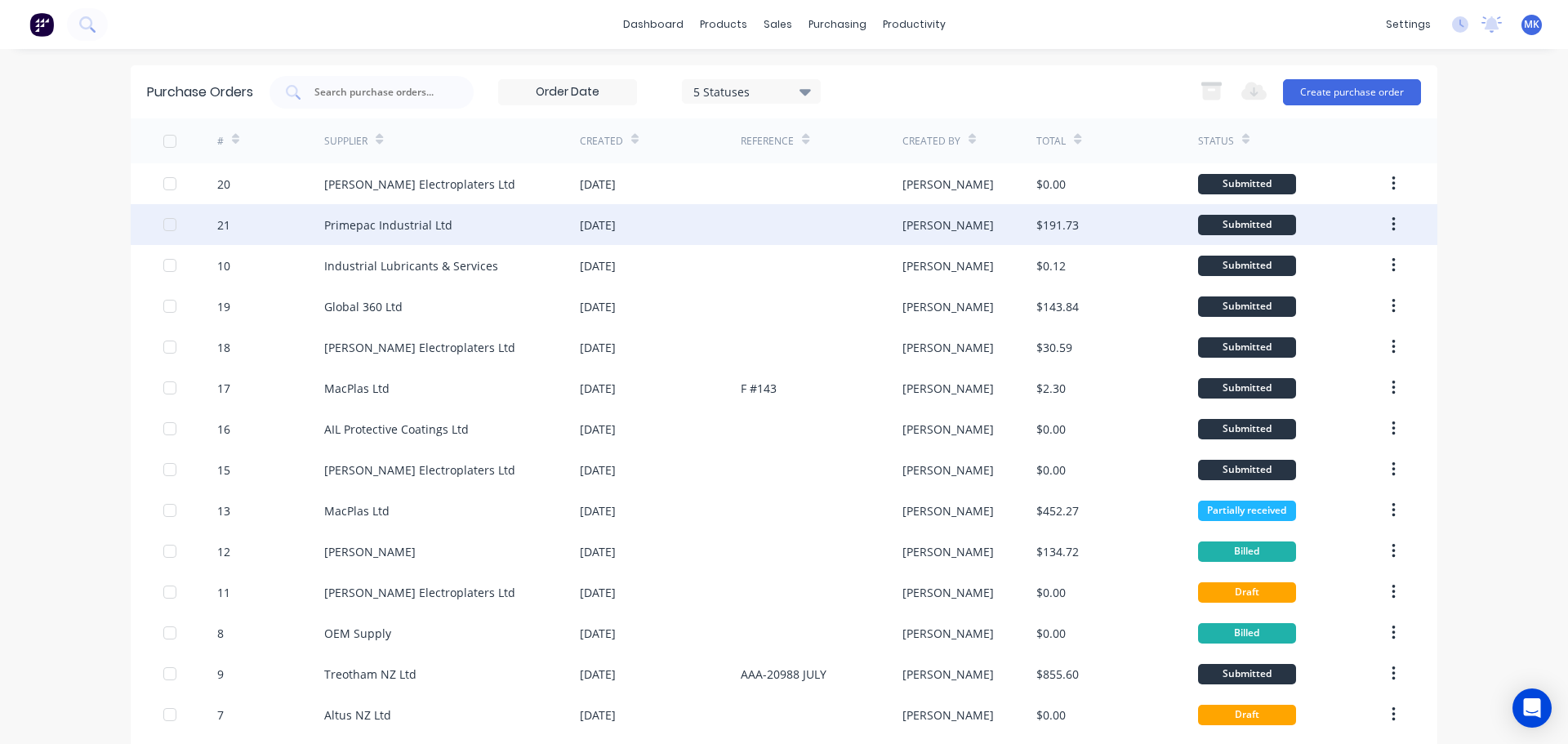
click at [396, 216] on div "Primepac Industrial Ltd" at bounding box center [388, 224] width 129 height 17
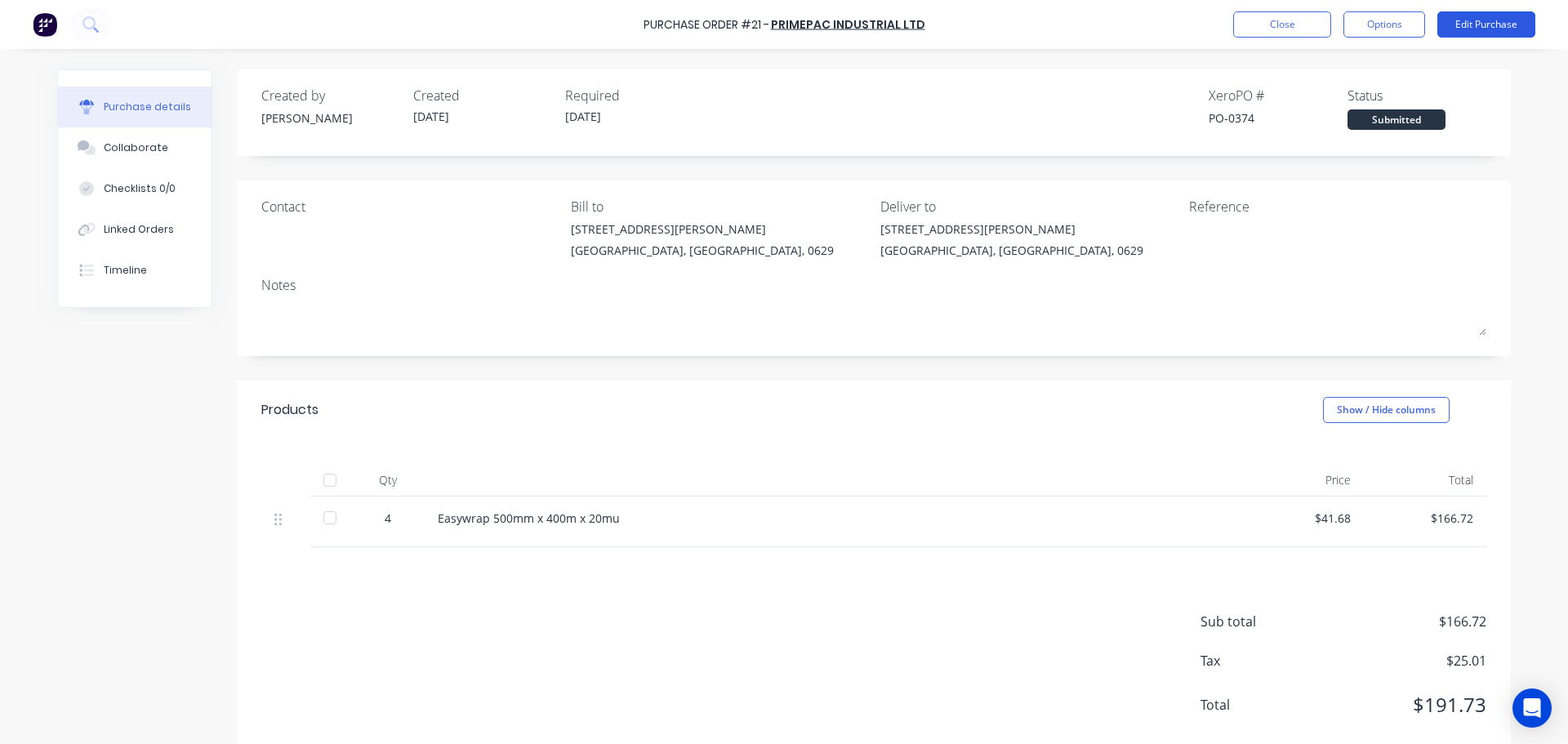
click at [1462, 27] on button "Edit Purchase" at bounding box center [1487, 24] width 98 height 26
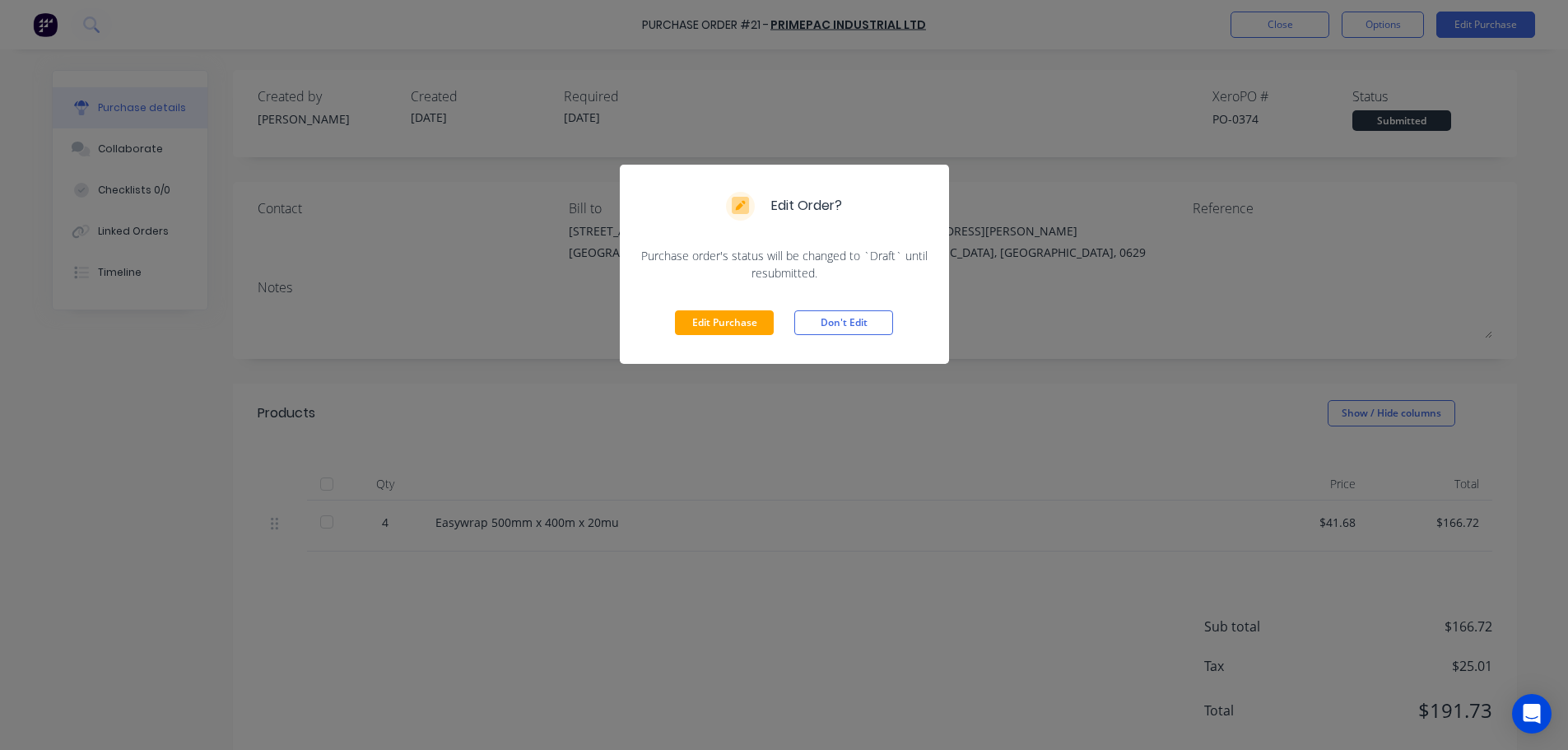
drag, startPoint x: 729, startPoint y: 317, endPoint x: 689, endPoint y: 373, distance: 68.8
click at [727, 319] on button "Edit Purchase" at bounding box center [725, 322] width 99 height 24
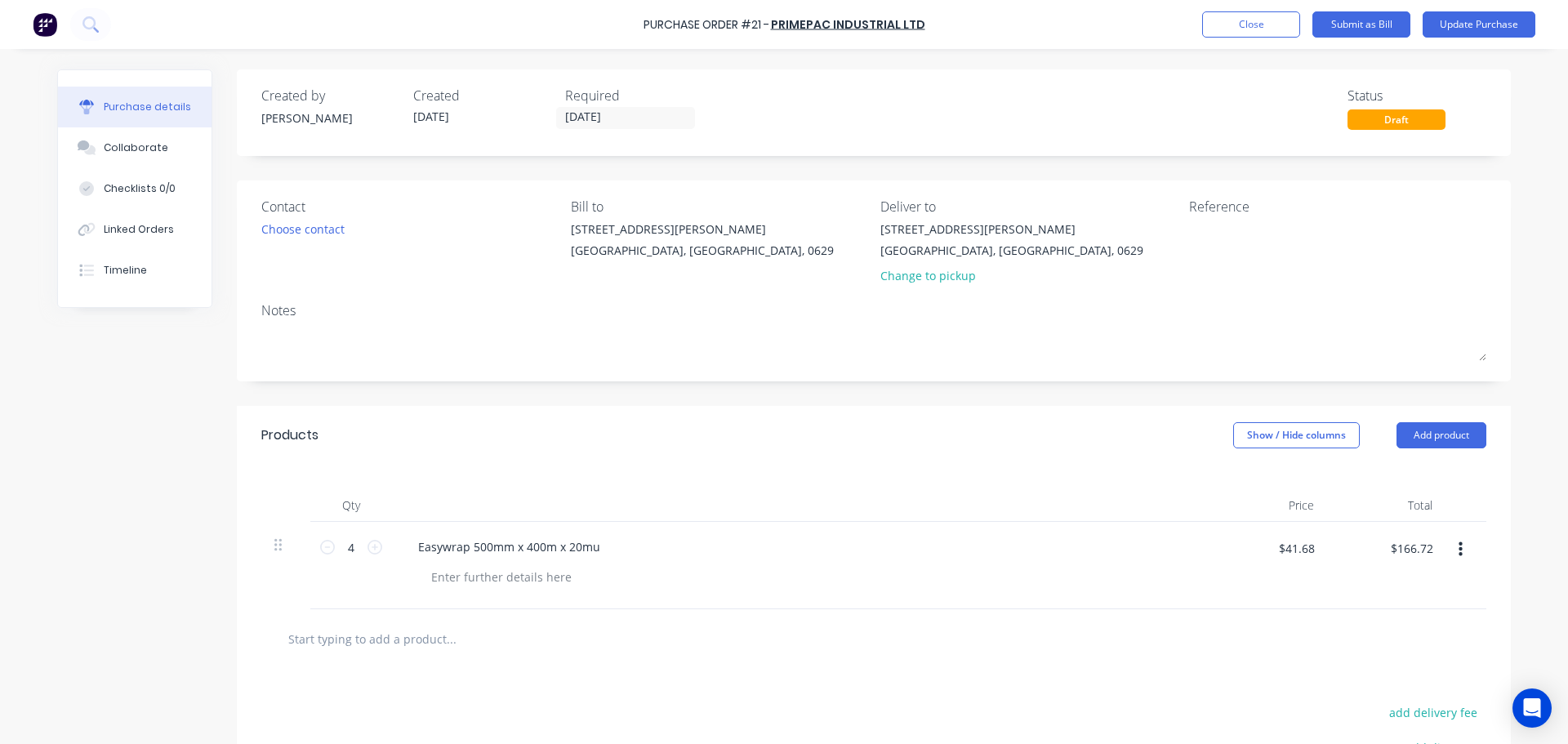
click at [364, 640] on input "text" at bounding box center [451, 639] width 327 height 33
paste input "Tristar Tubing 175mm x 250m"
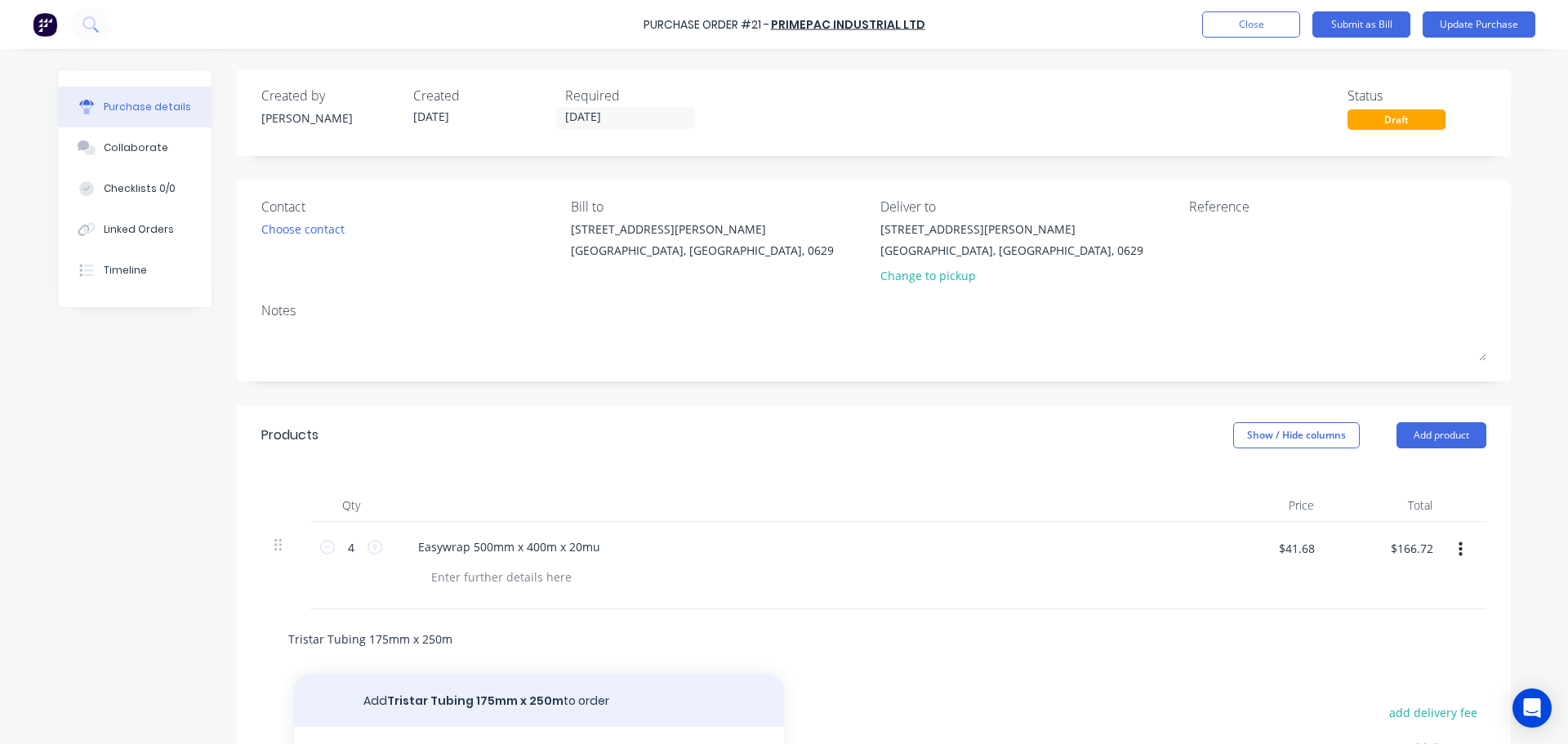
type input "Tristar Tubing 175mm x 250m"
click at [473, 701] on button "Add Tristar Tubing 175mm x 250m to order" at bounding box center [538, 700] width 490 height 53
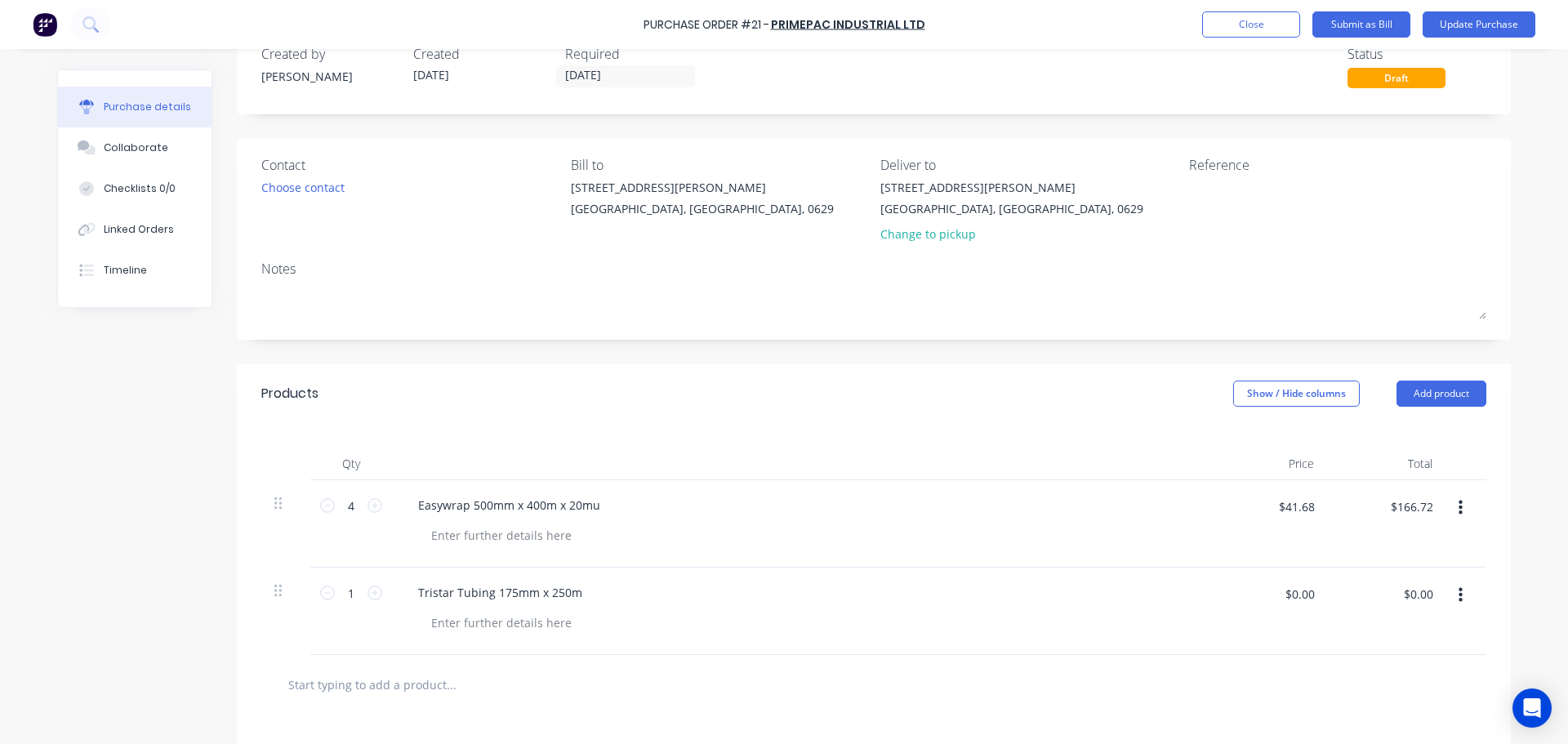
scroll to position [81, 0]
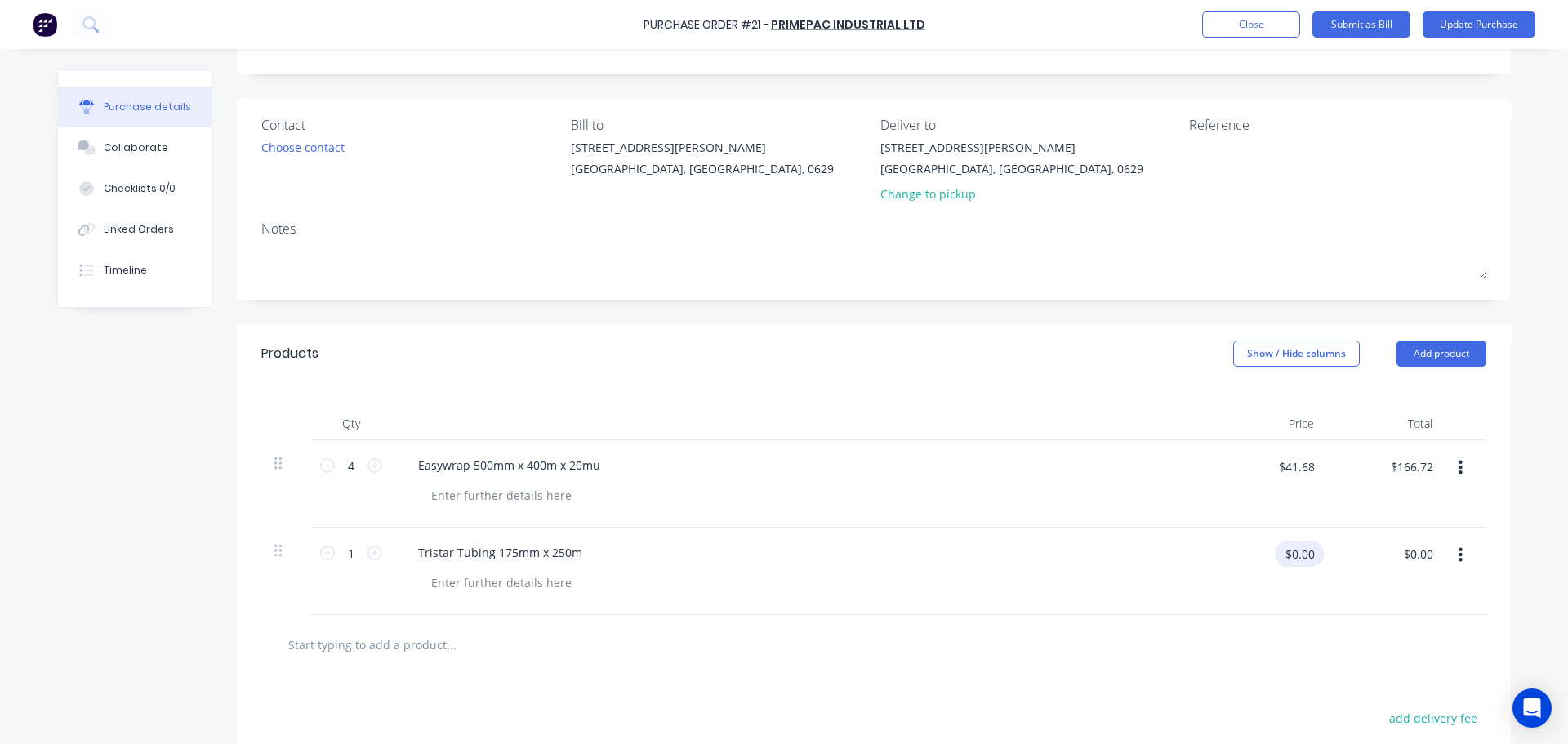
click at [1303, 552] on input "$0.00" at bounding box center [1299, 553] width 49 height 26
type input "$116.70"
click at [1213, 564] on div "$116.70 $116.70" at bounding box center [1268, 572] width 119 height 88
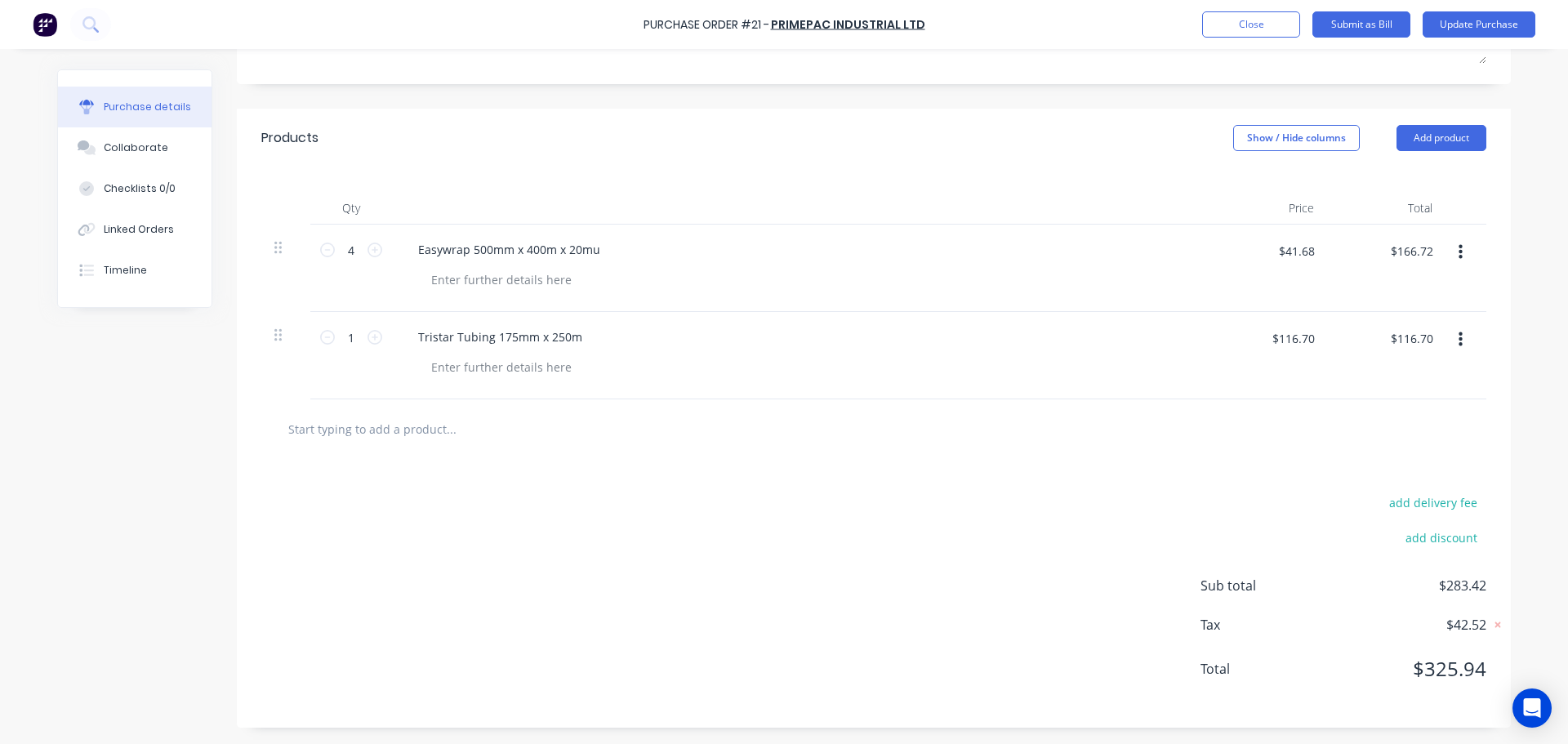
scroll to position [215, 0]
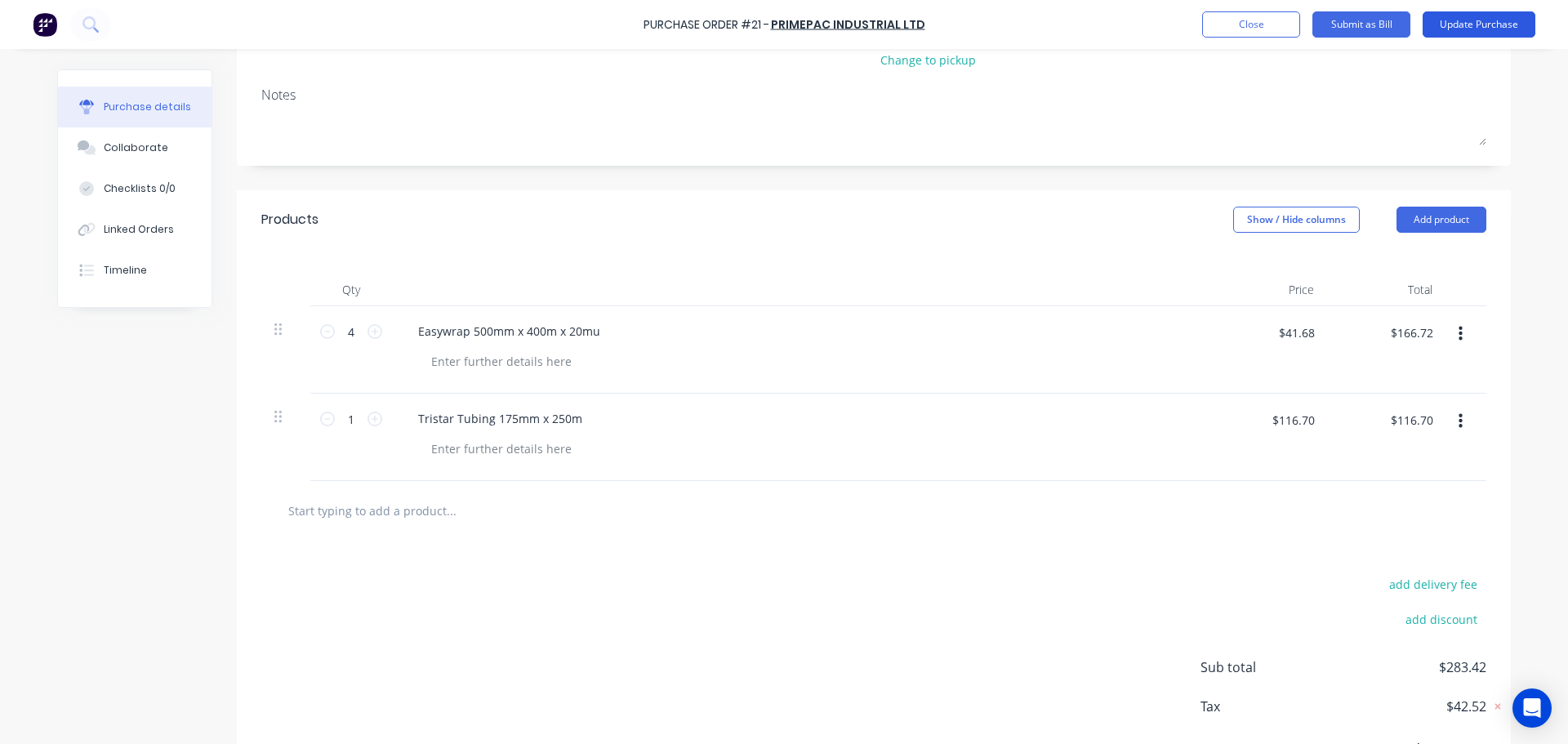
click at [1479, 28] on button "Update Purchase" at bounding box center [1479, 24] width 113 height 26
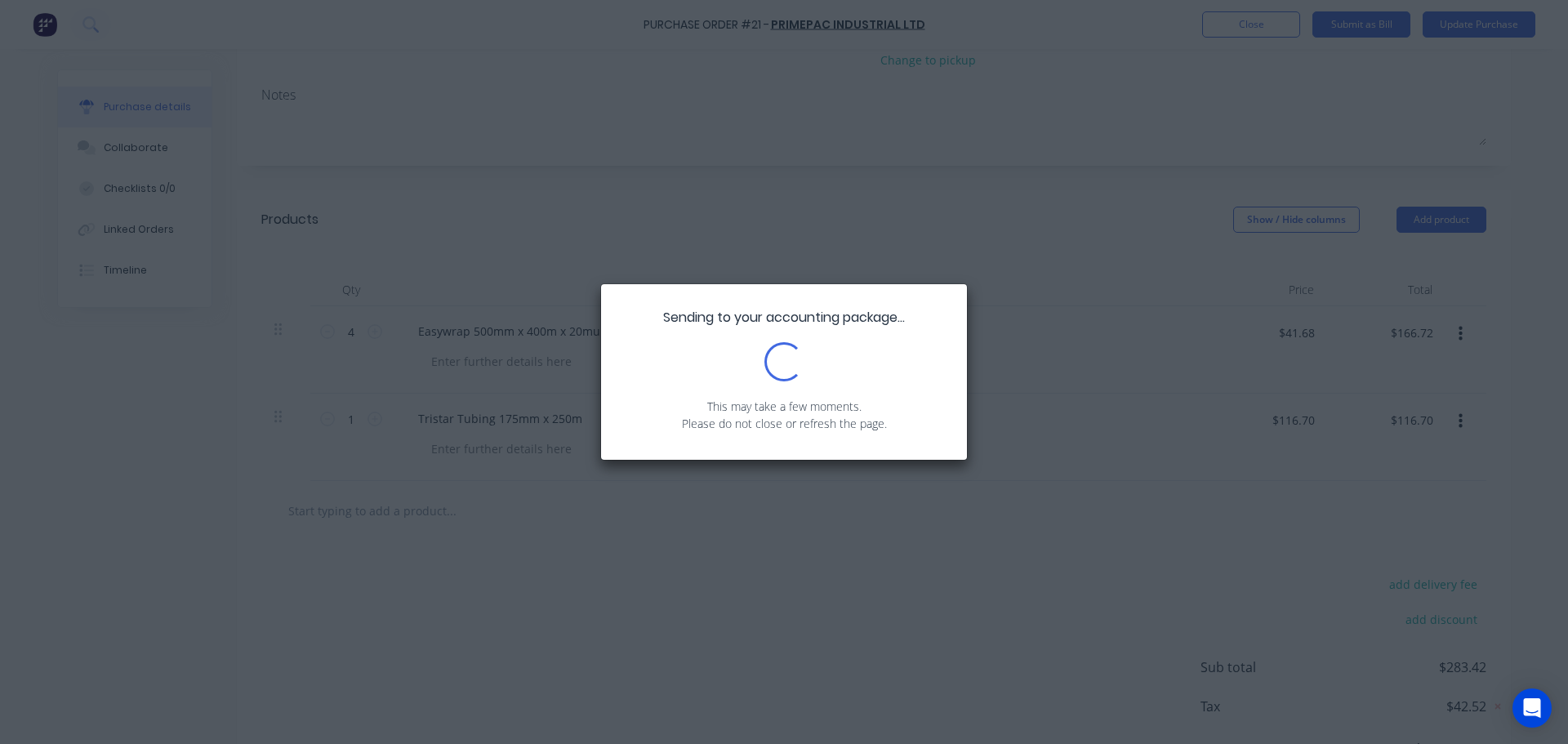
scroll to position [0, 0]
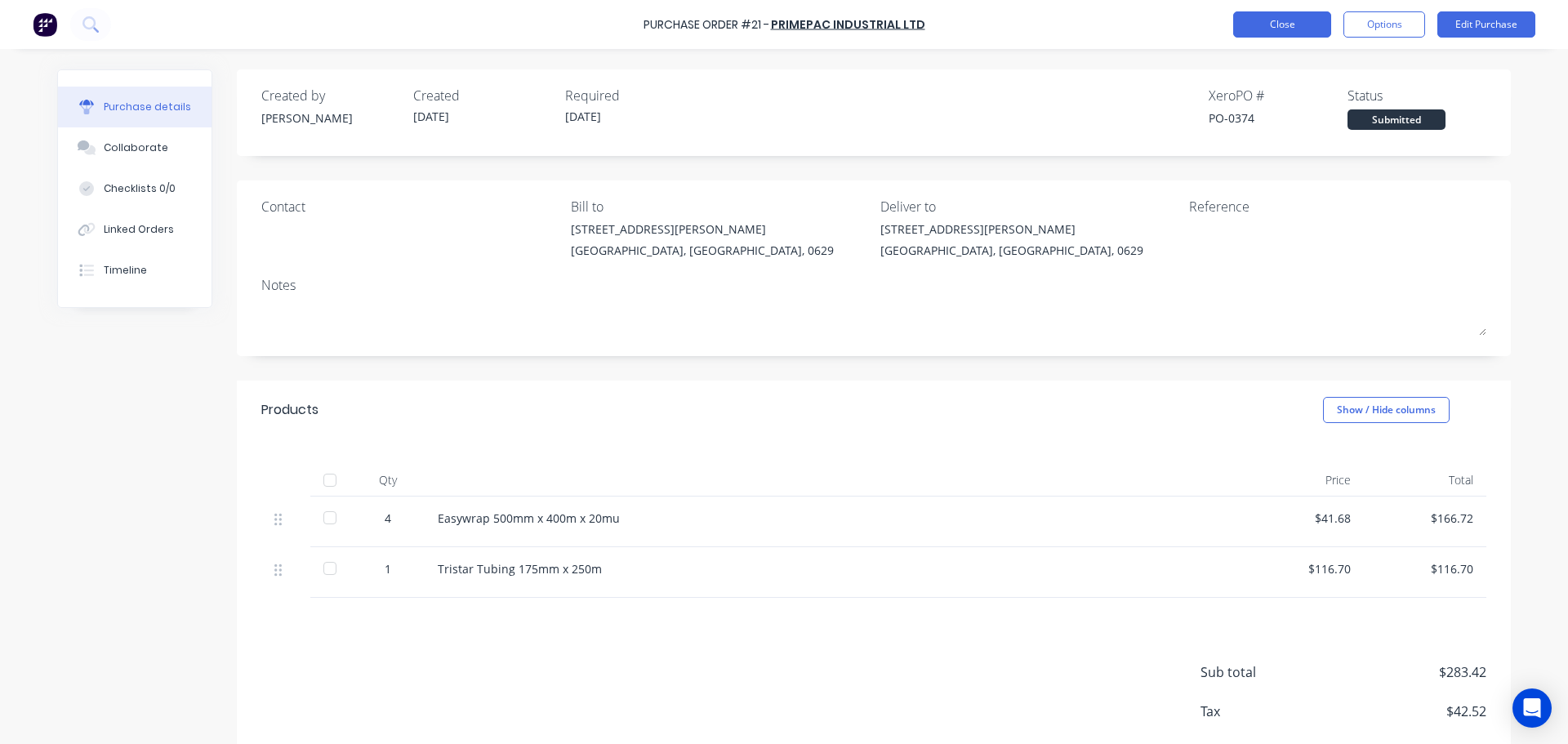
click at [1291, 29] on button "Close" at bounding box center [1282, 24] width 98 height 26
